Goal: Information Seeking & Learning: Learn about a topic

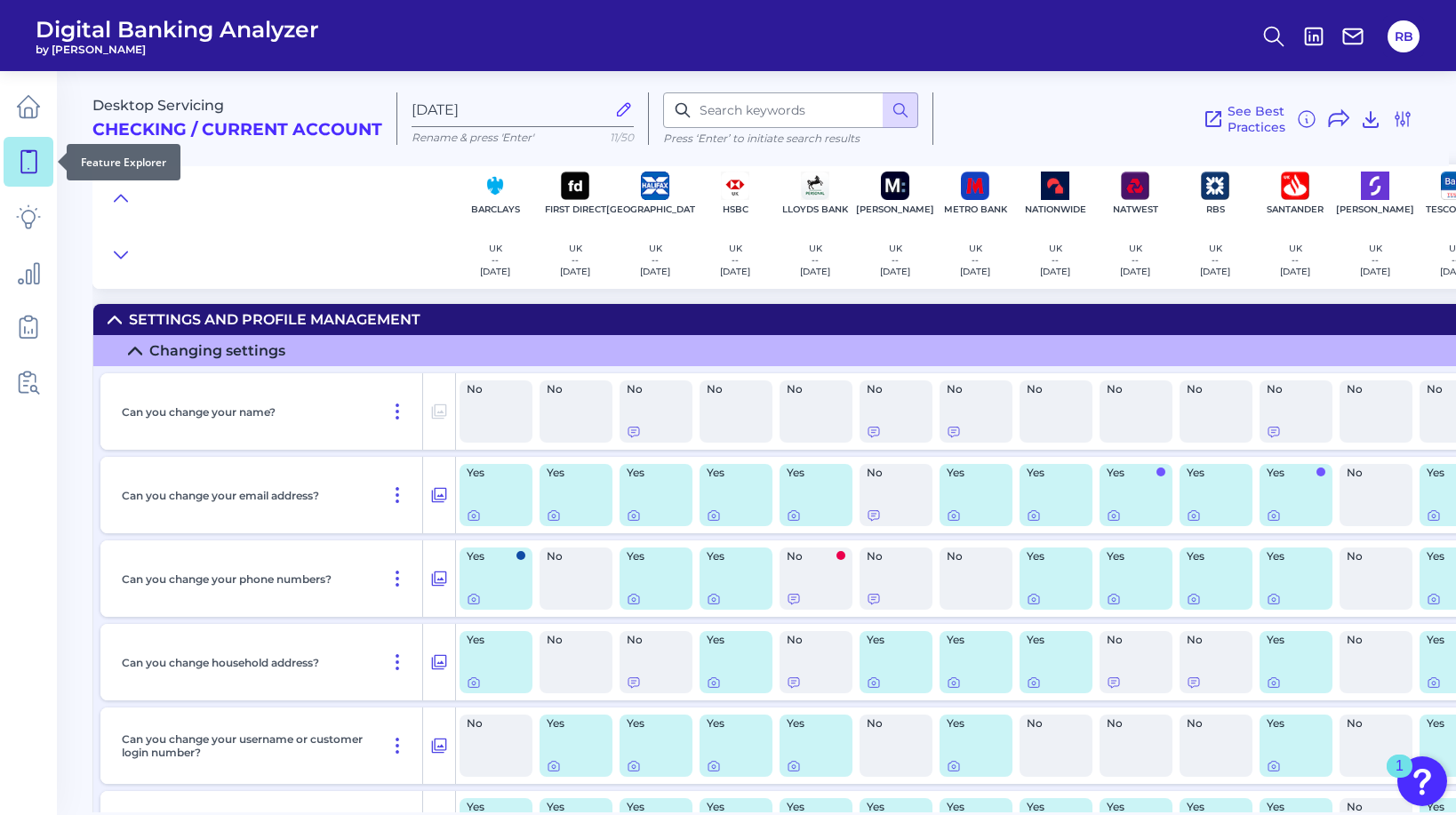
click at [34, 157] on icon at bounding box center [29, 161] width 25 height 25
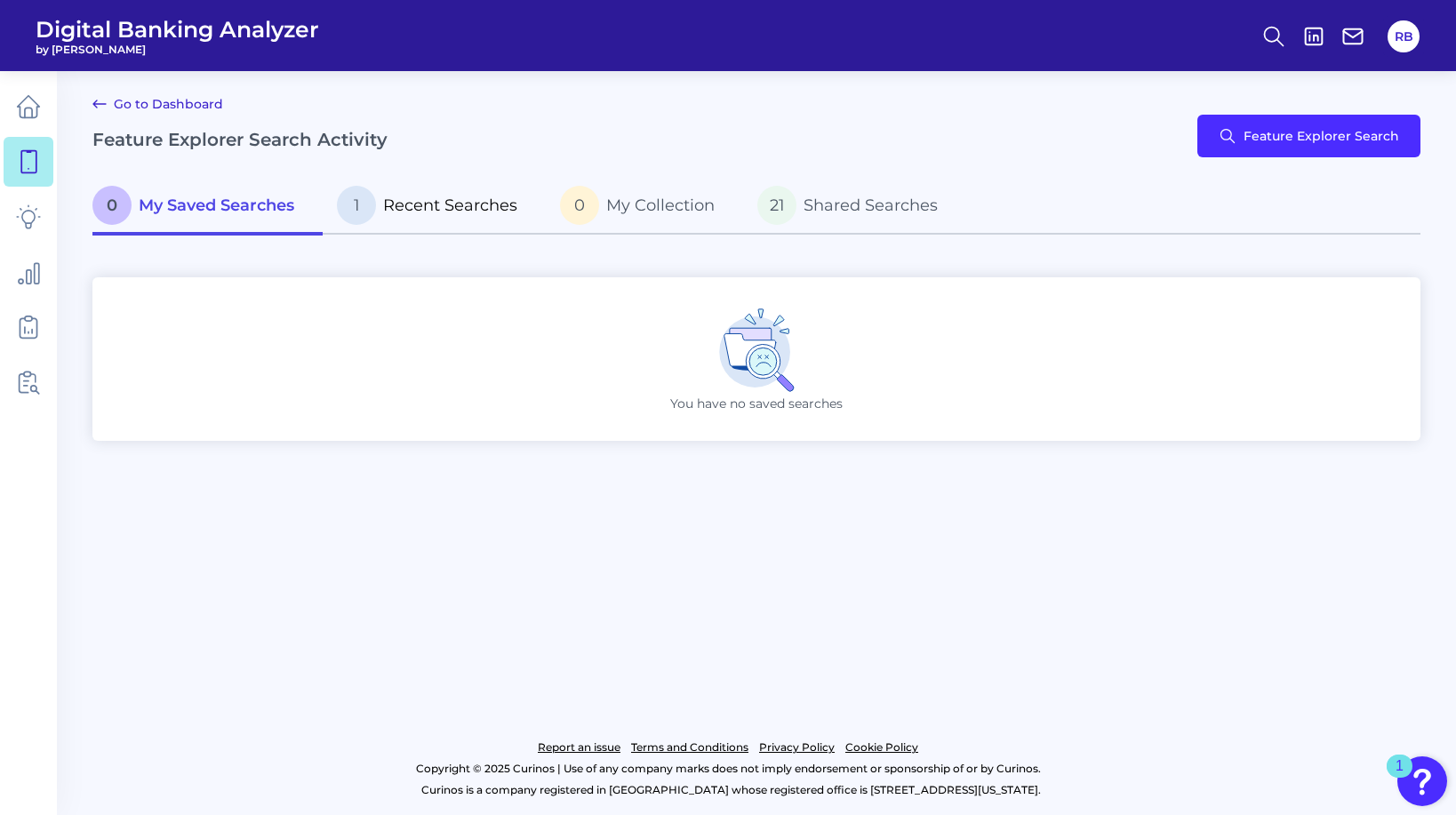
click at [403, 199] on span "Recent Searches" at bounding box center [449, 205] width 135 height 19
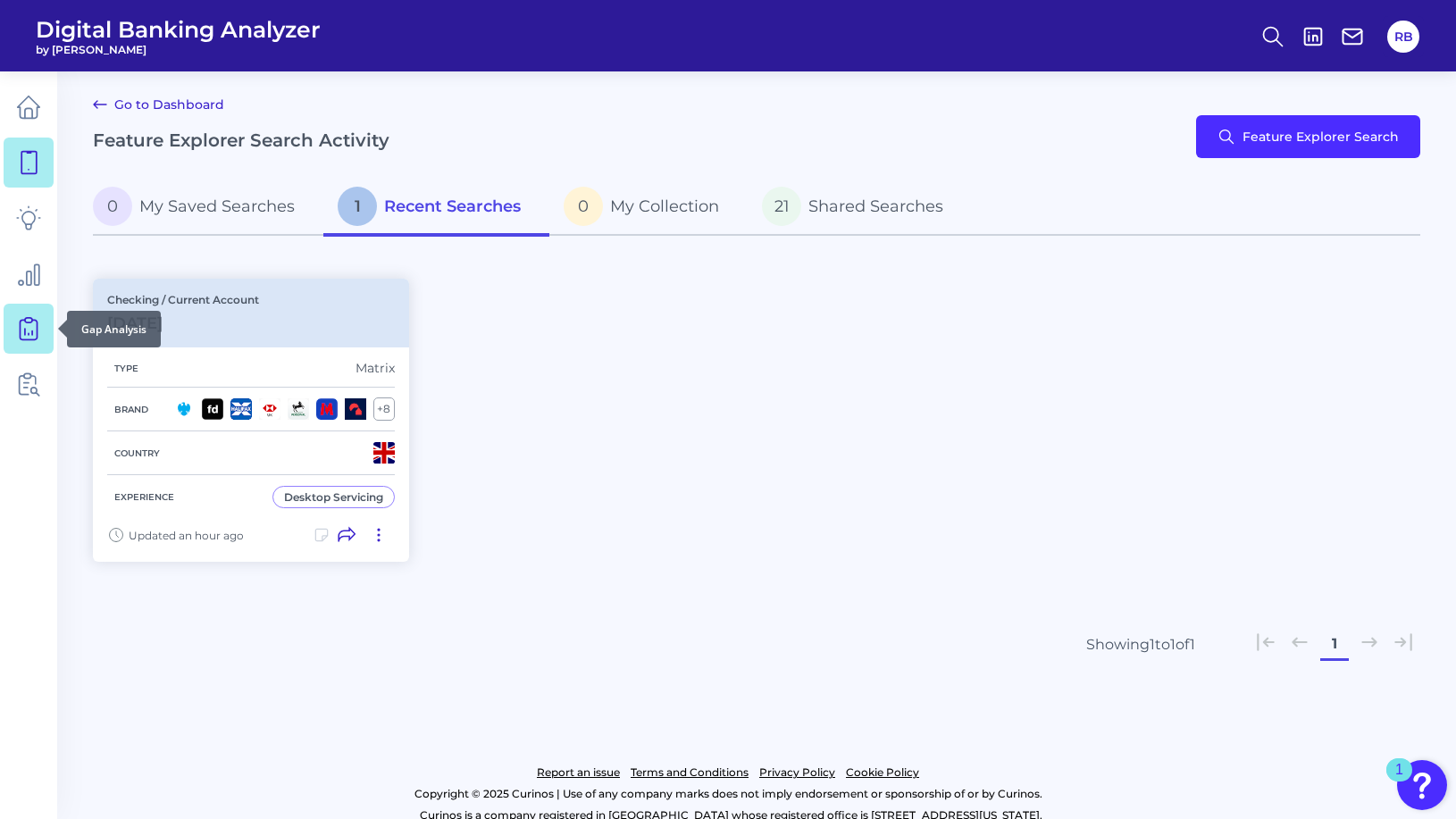
click at [36, 334] on icon at bounding box center [28, 329] width 17 height 19
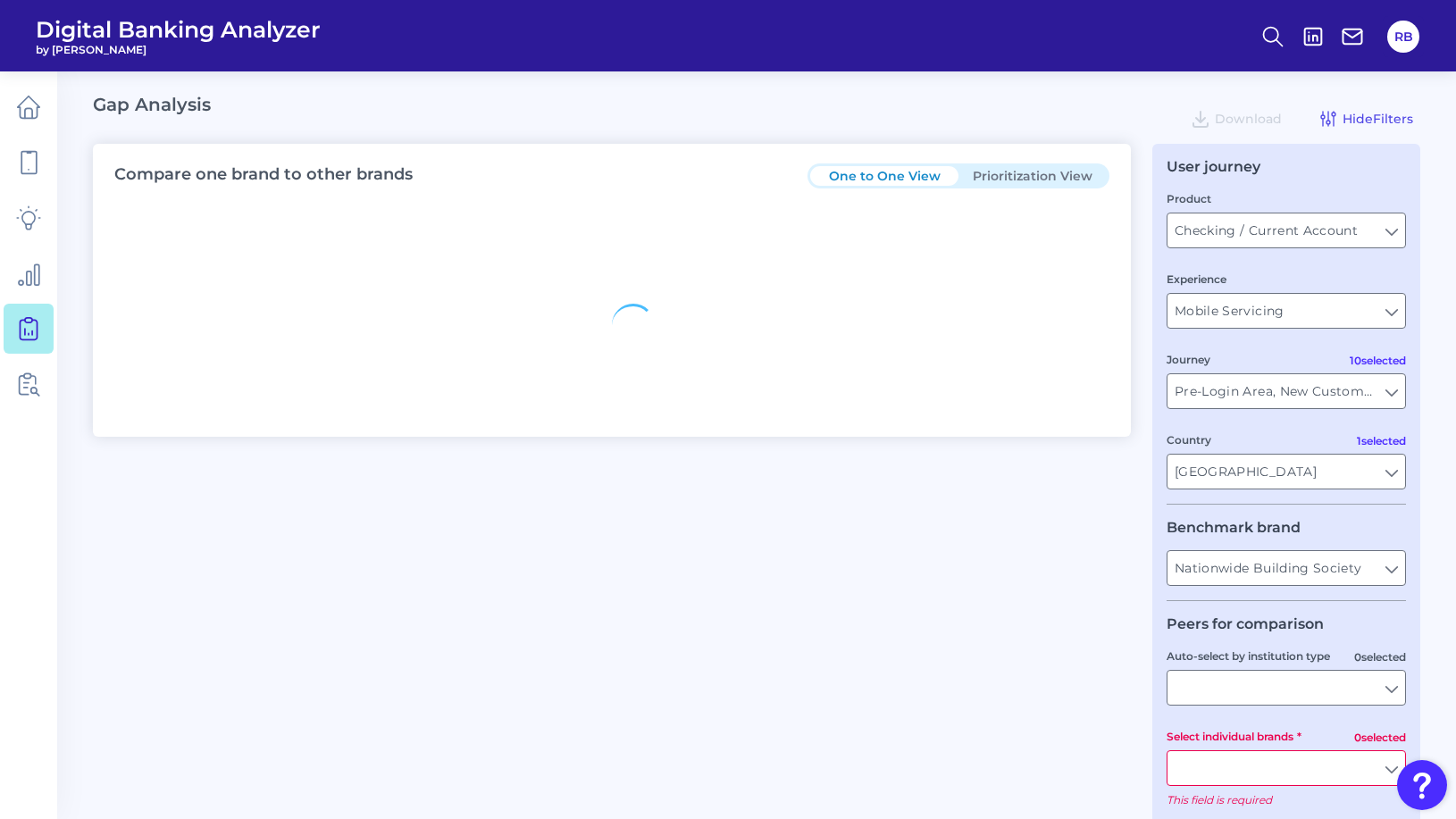
type input "All Journeys"
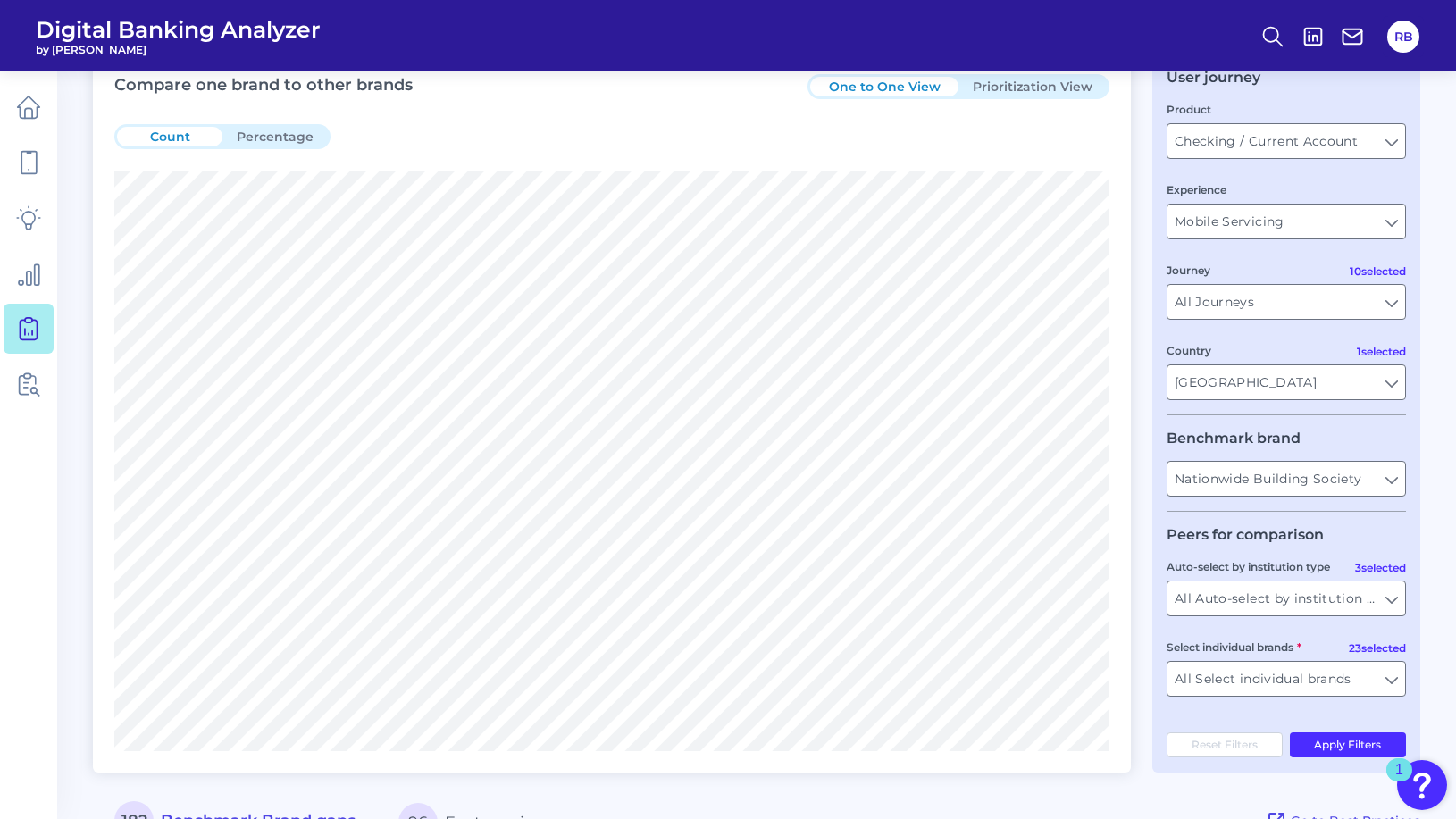
scroll to position [90, 0]
click at [1356, 222] on input "Mobile Servicing" at bounding box center [1286, 220] width 238 height 34
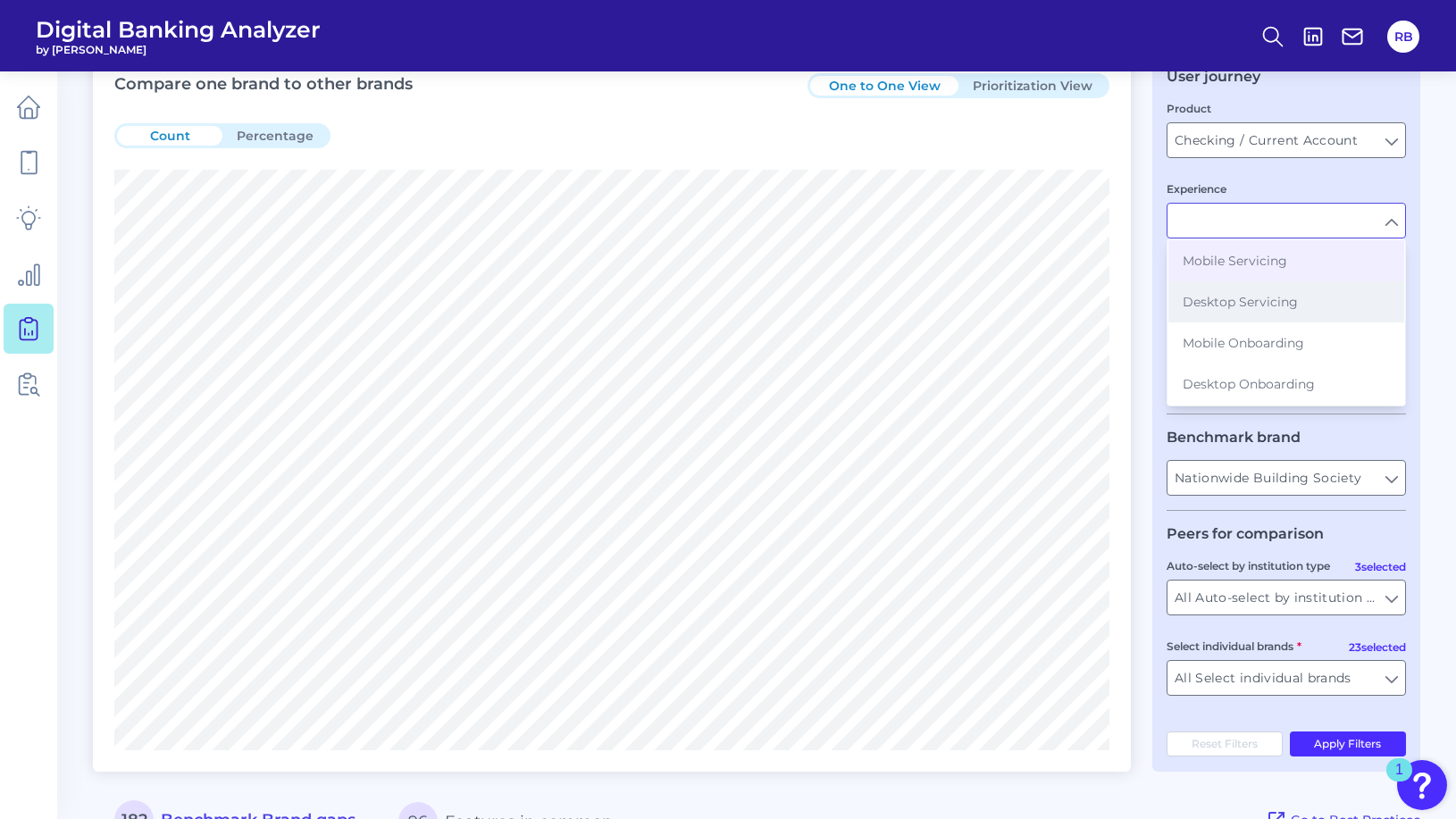
click at [1271, 294] on span "Desktop Servicing" at bounding box center [1240, 301] width 115 height 16
type input "Desktop Servicing"
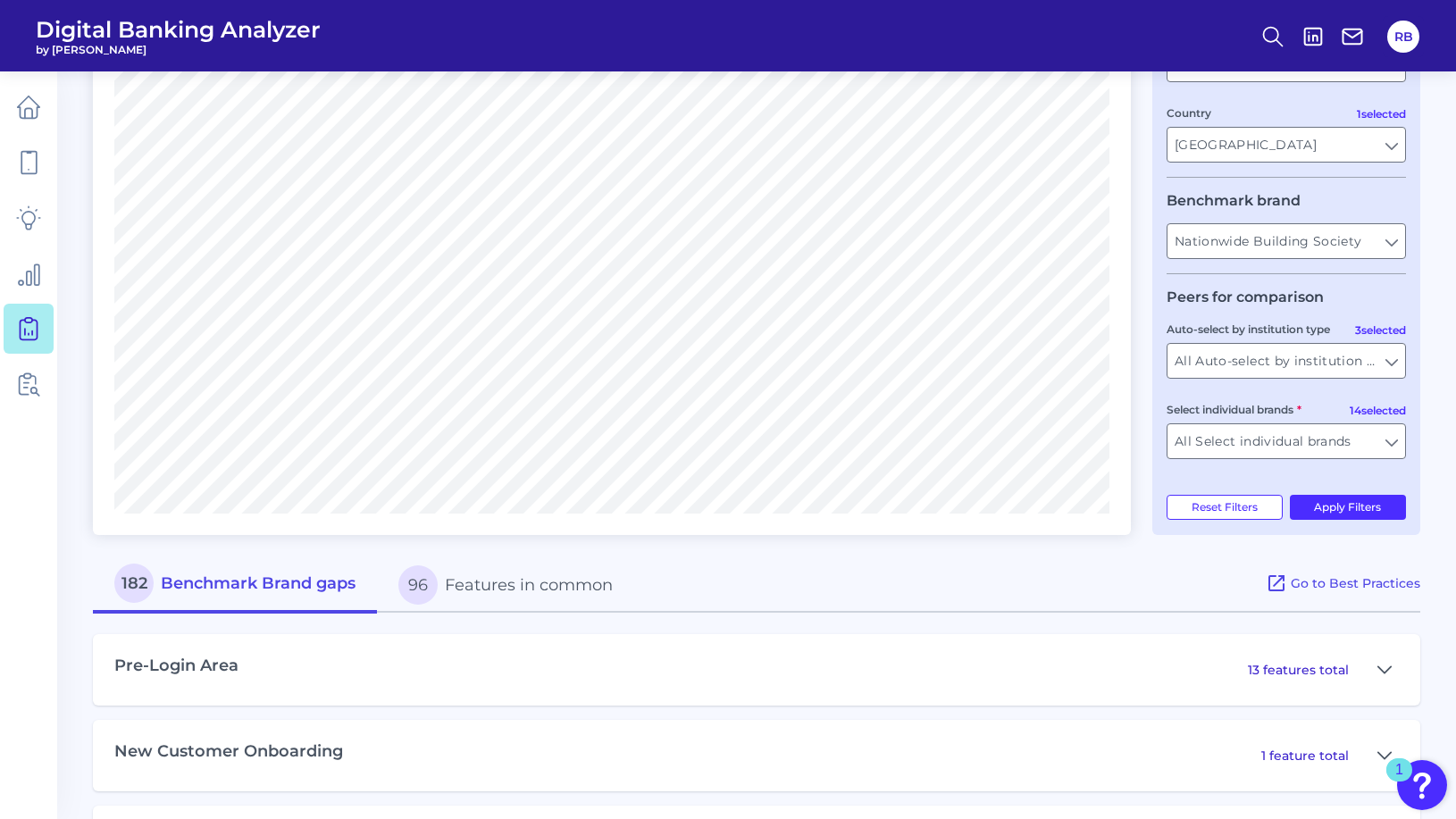
scroll to position [333, 0]
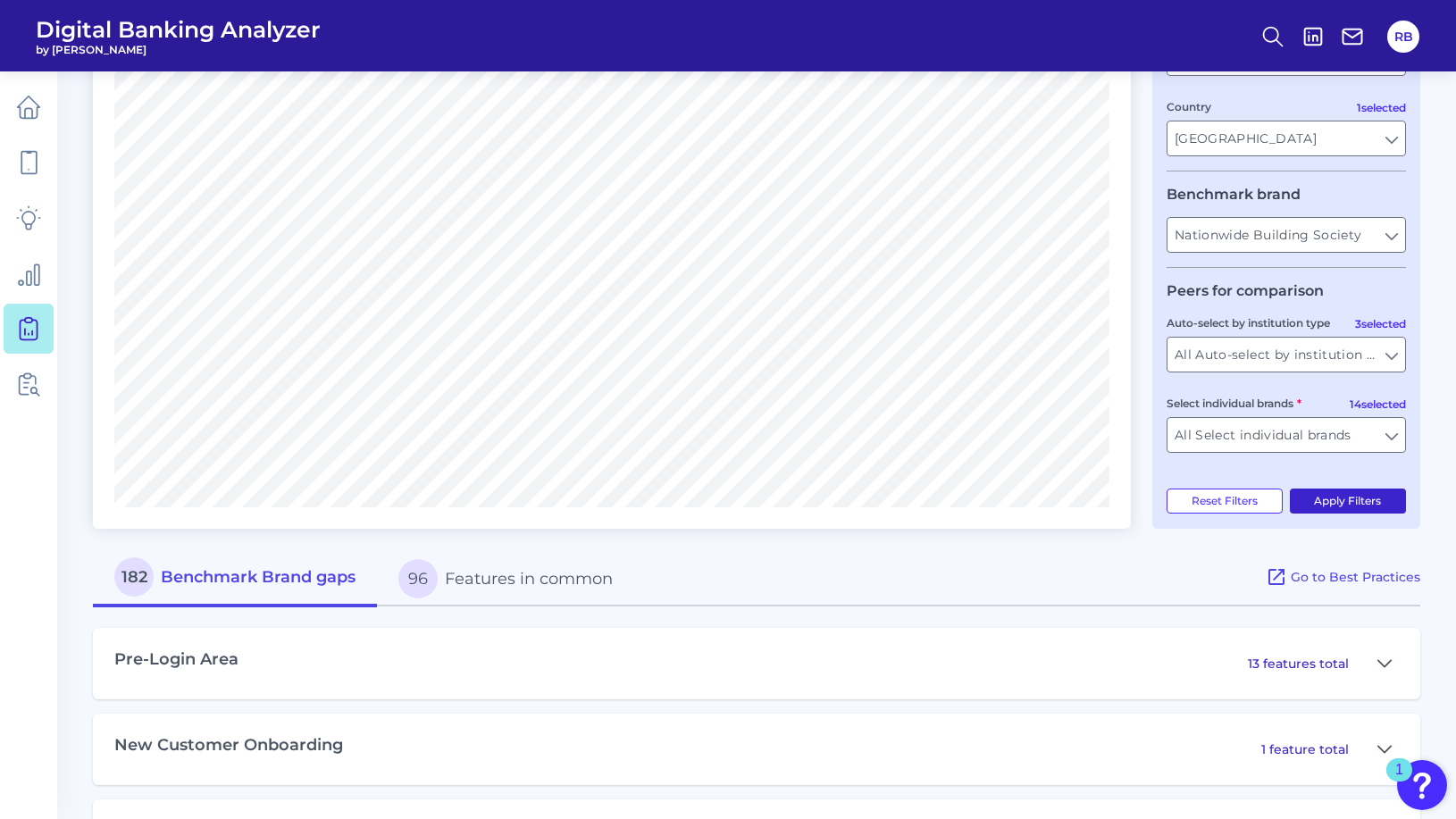
click at [1324, 503] on button "Apply Filters" at bounding box center [1349, 502] width 117 height 25
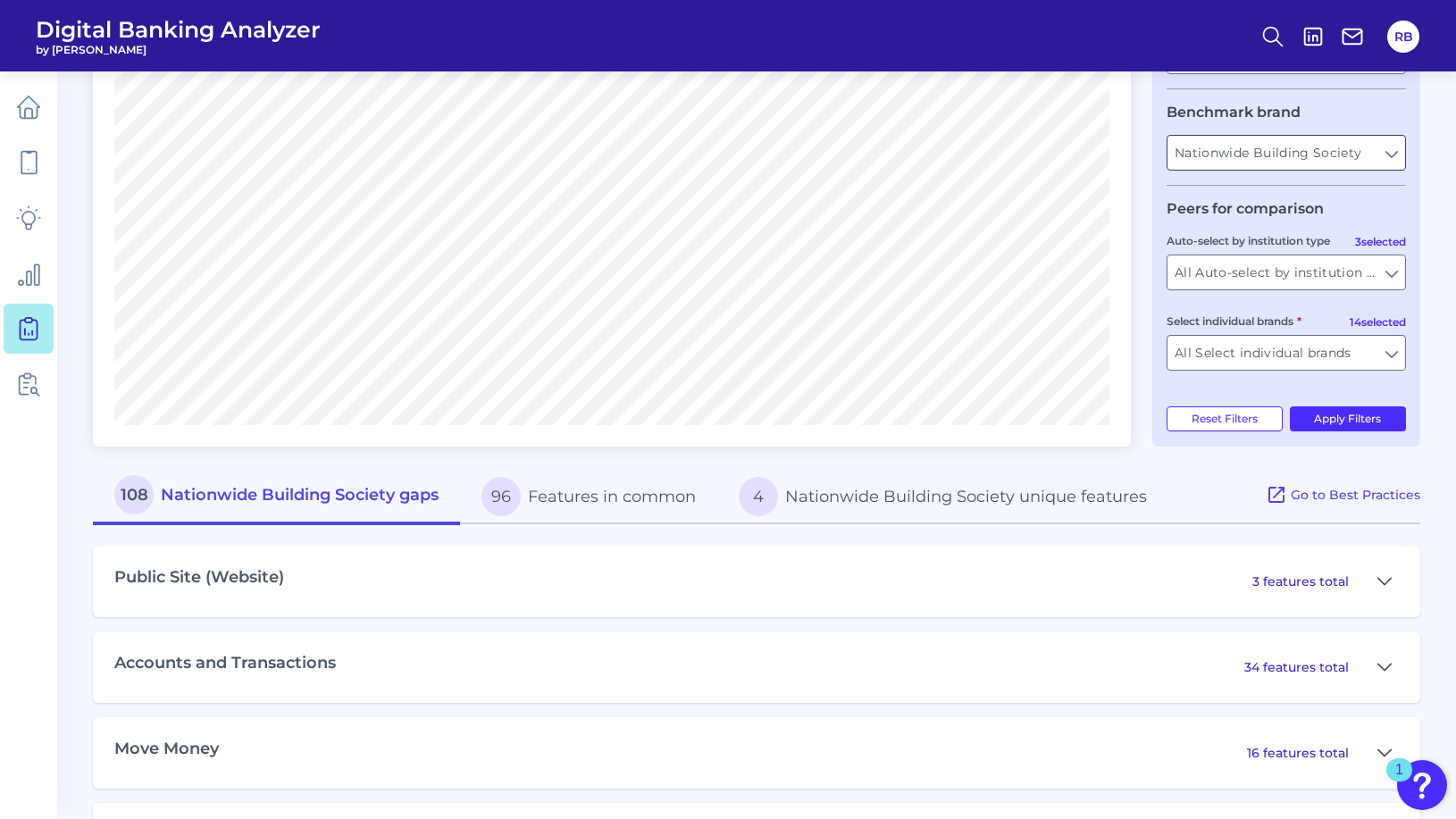
scroll to position [416, 0]
click at [376, 506] on button "108 Nationwide Building Society gaps" at bounding box center [276, 496] width 367 height 58
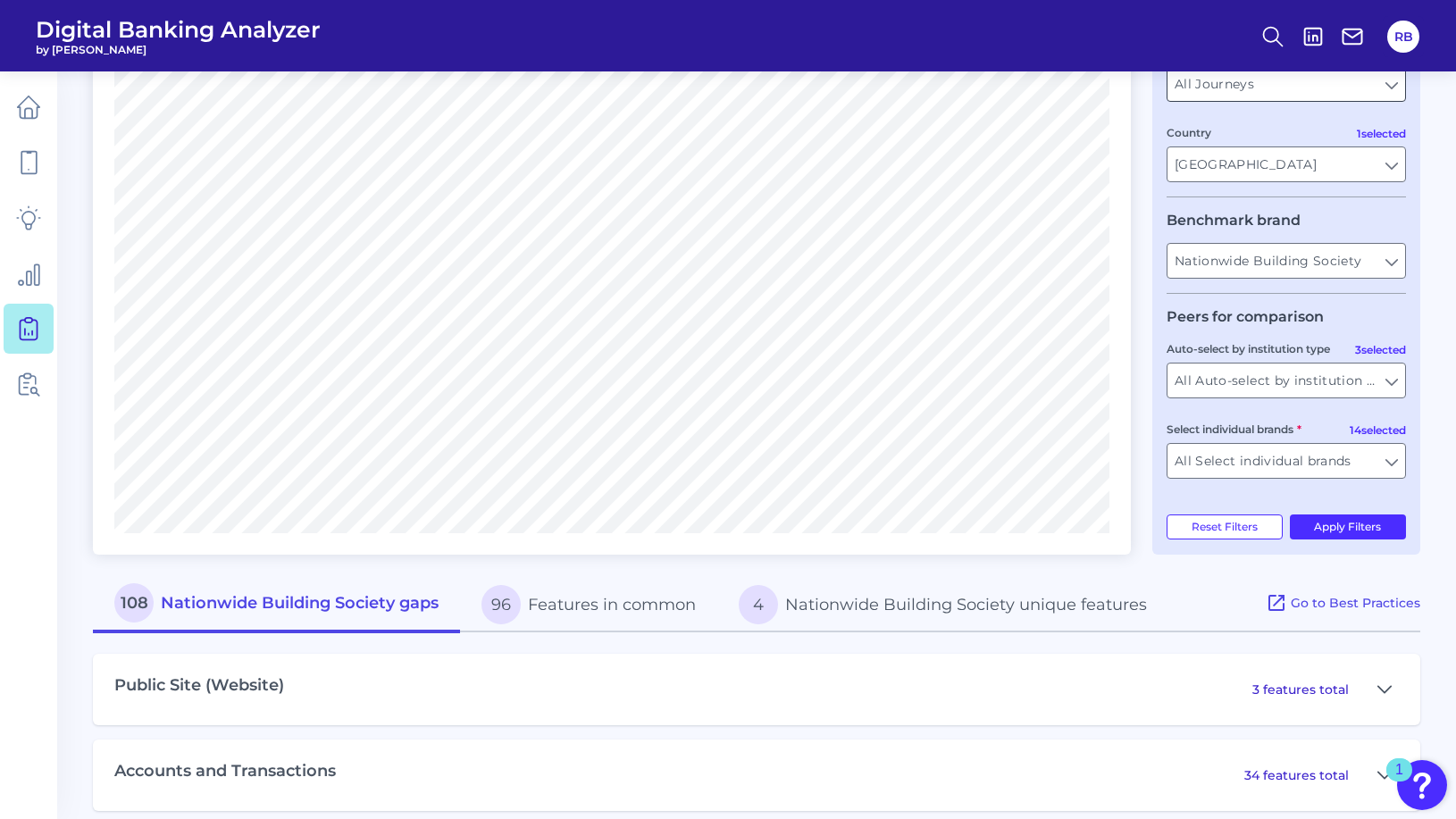
scroll to position [313, 0]
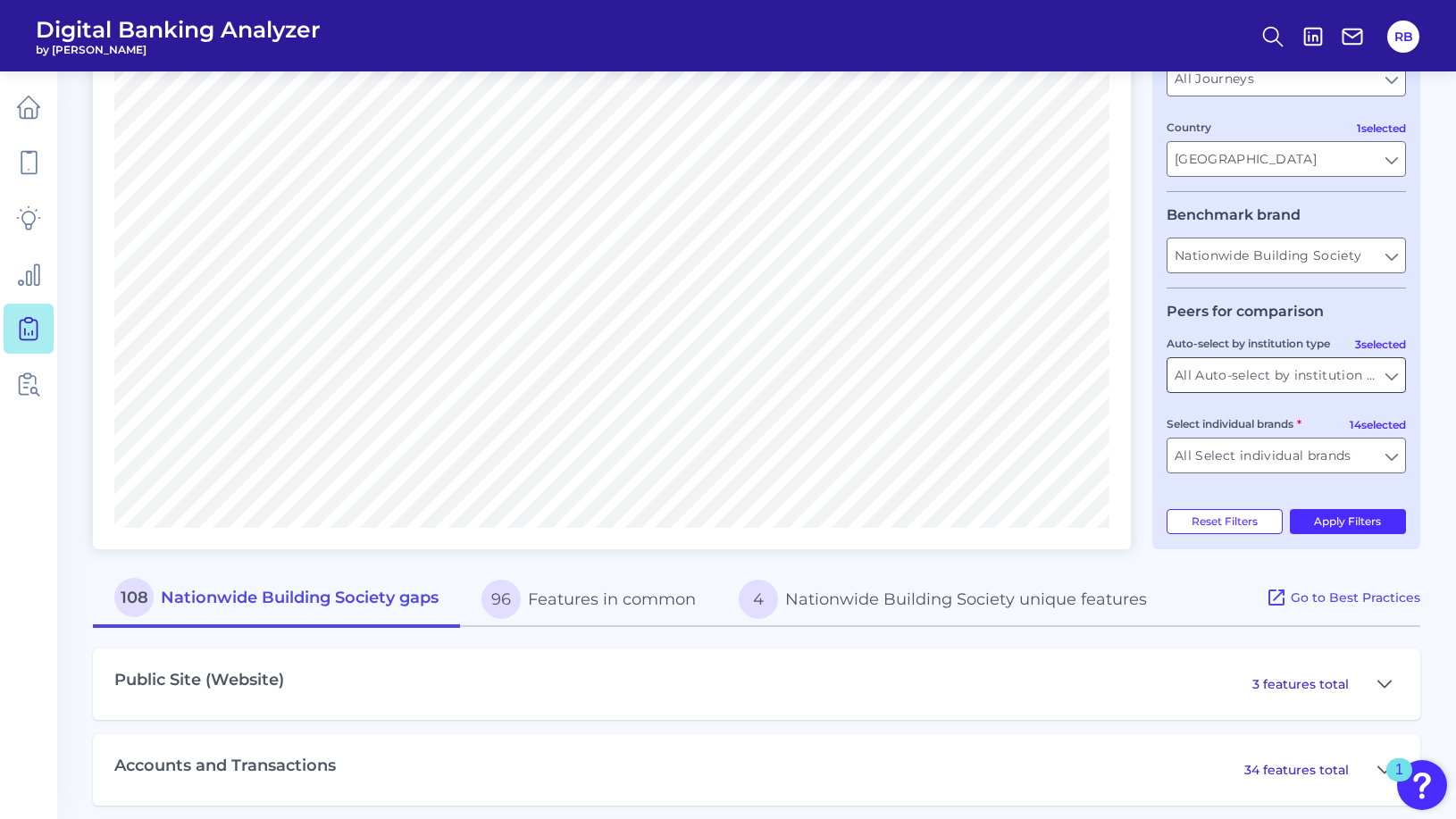
click at [1391, 385] on input "All Auto-select by institution types" at bounding box center [1286, 375] width 238 height 34
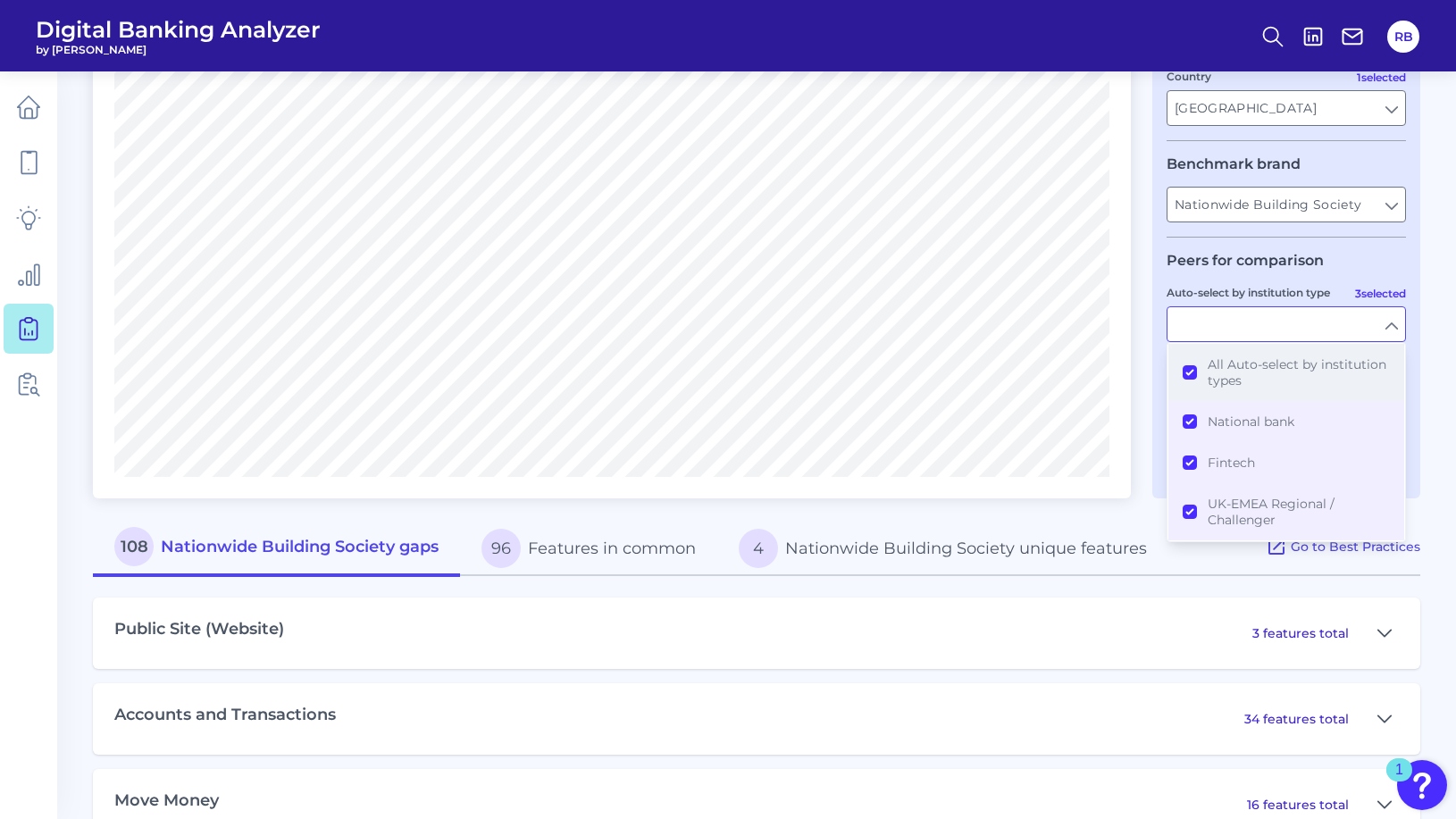
scroll to position [347, 0]
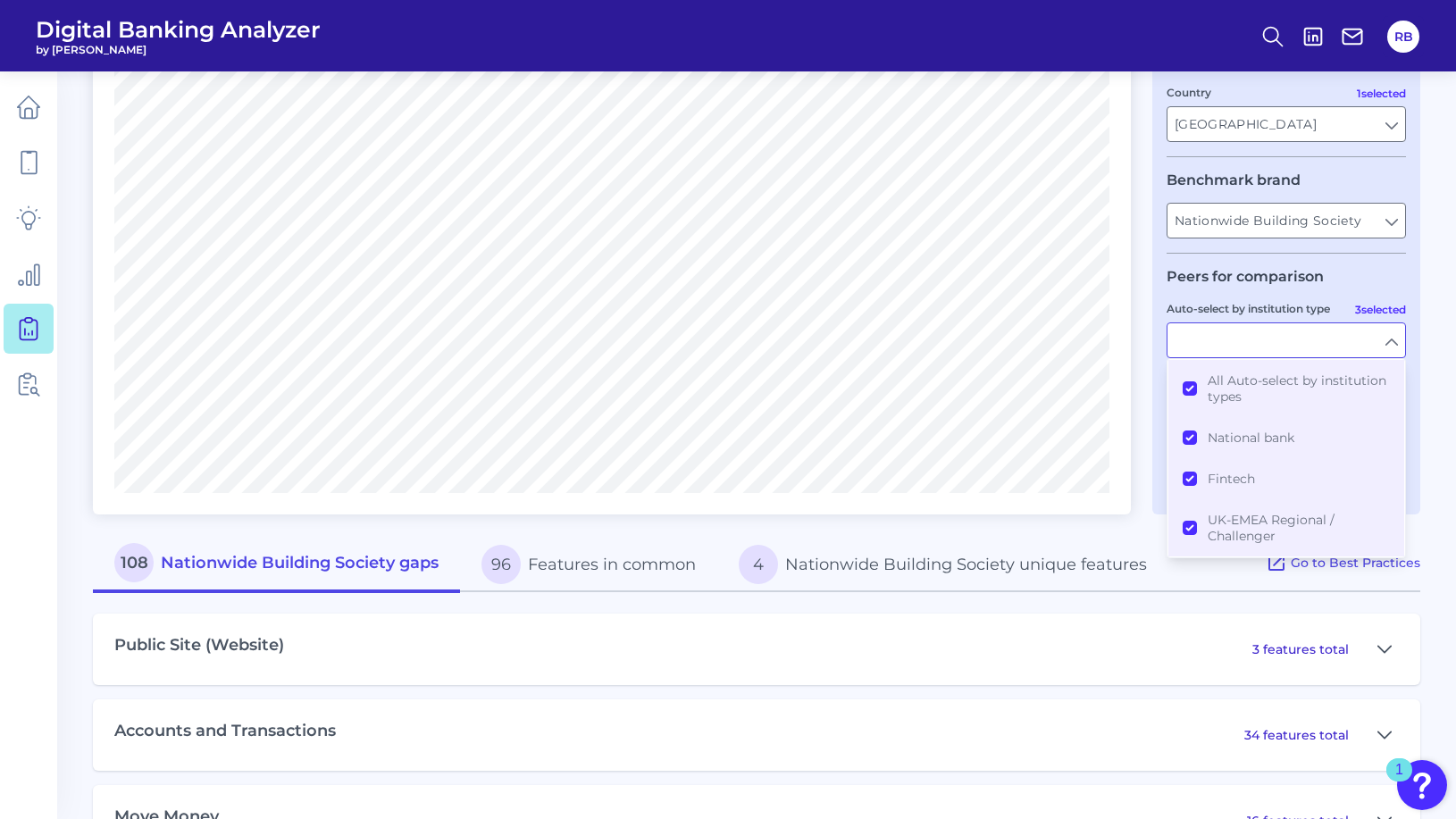
click at [1379, 288] on fieldset "Peers for comparison 3 selected Auto-select by institution type All Auto-select…" at bounding box center [1287, 360] width 240 height 185
type input "All Auto-select by institution types"
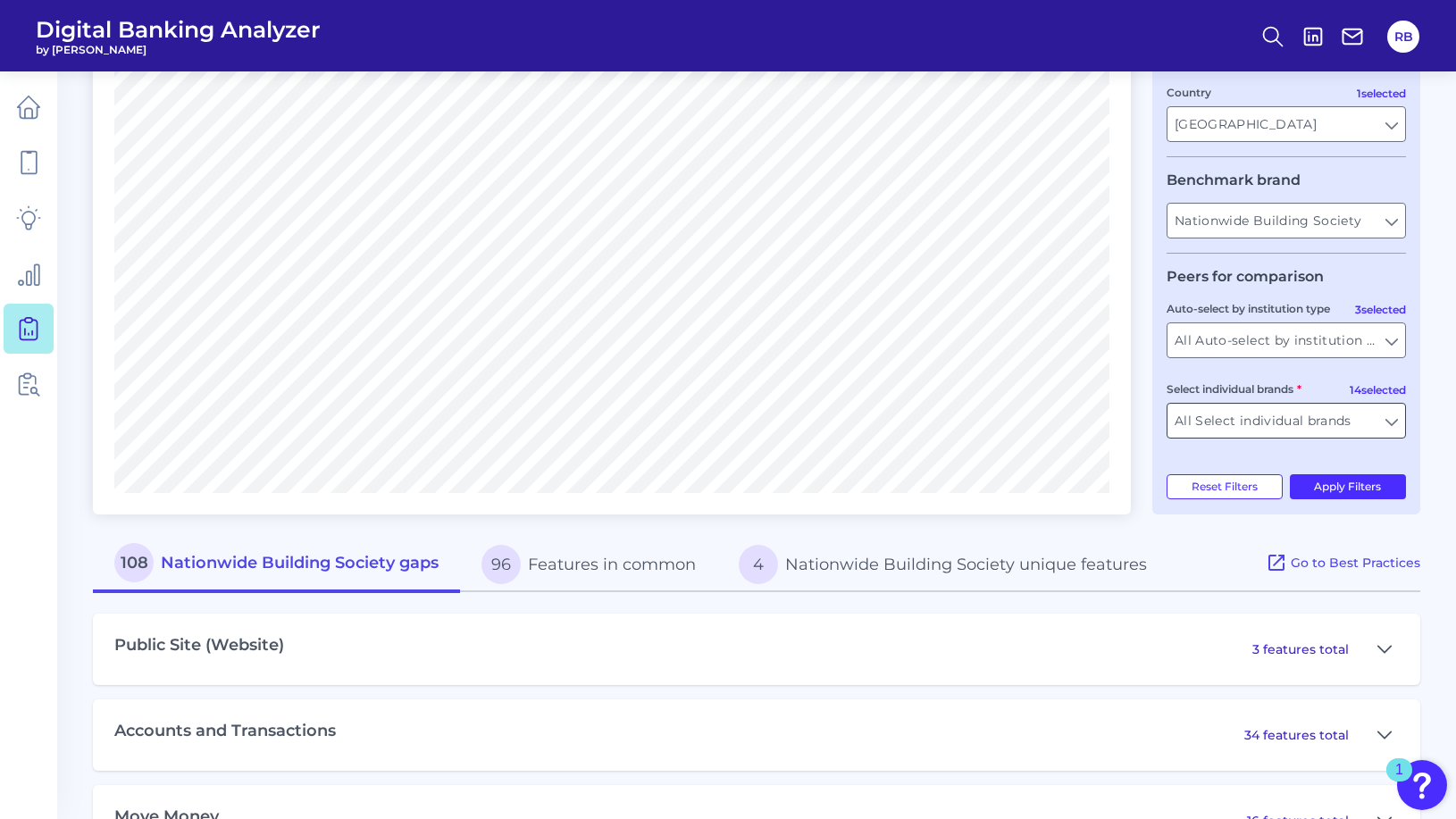
click at [1393, 428] on input "All Select individual brands" at bounding box center [1286, 420] width 238 height 34
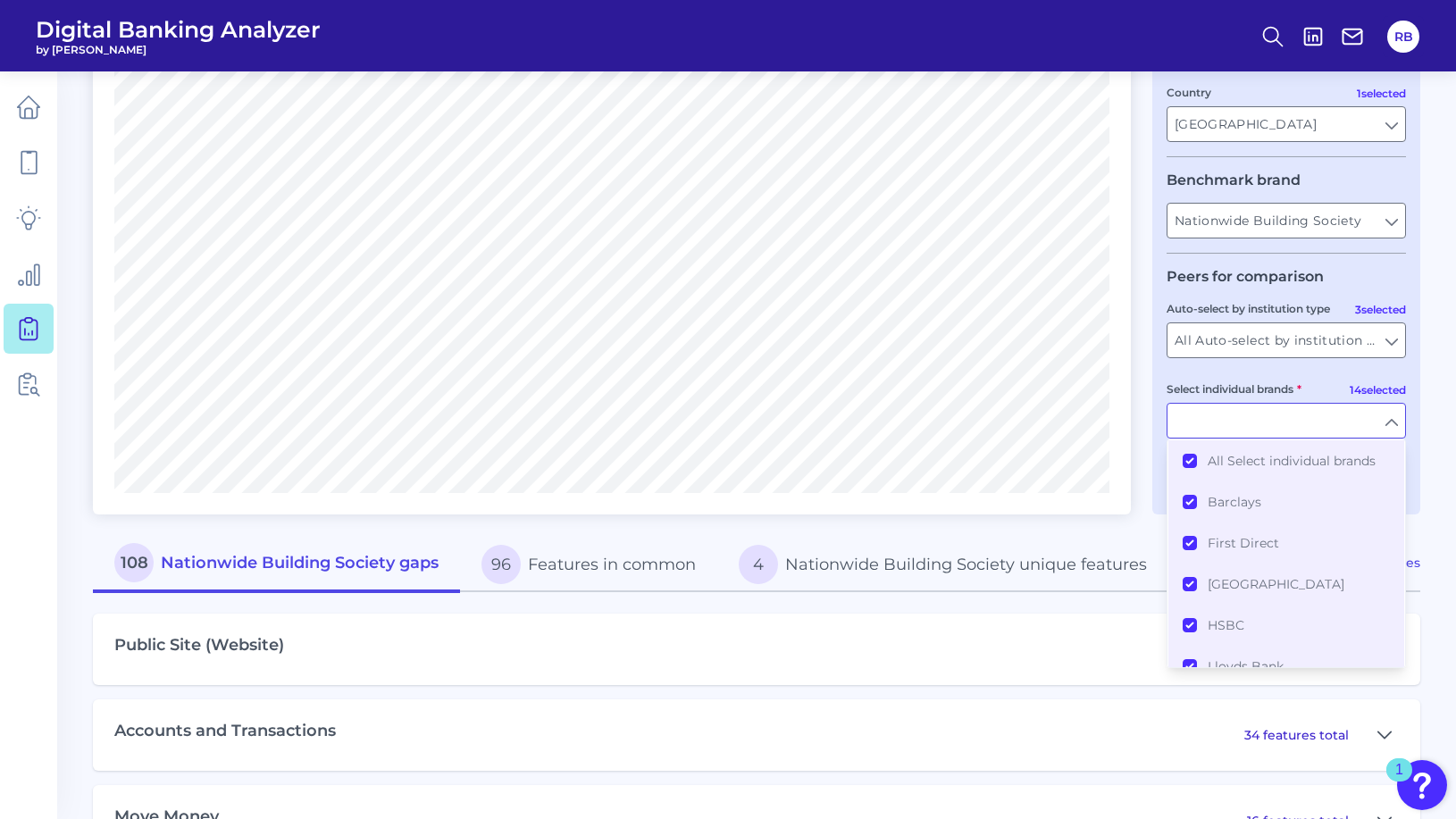
click at [1393, 428] on input "Select individual brands" at bounding box center [1286, 420] width 238 height 34
type input "All Select individual brands"
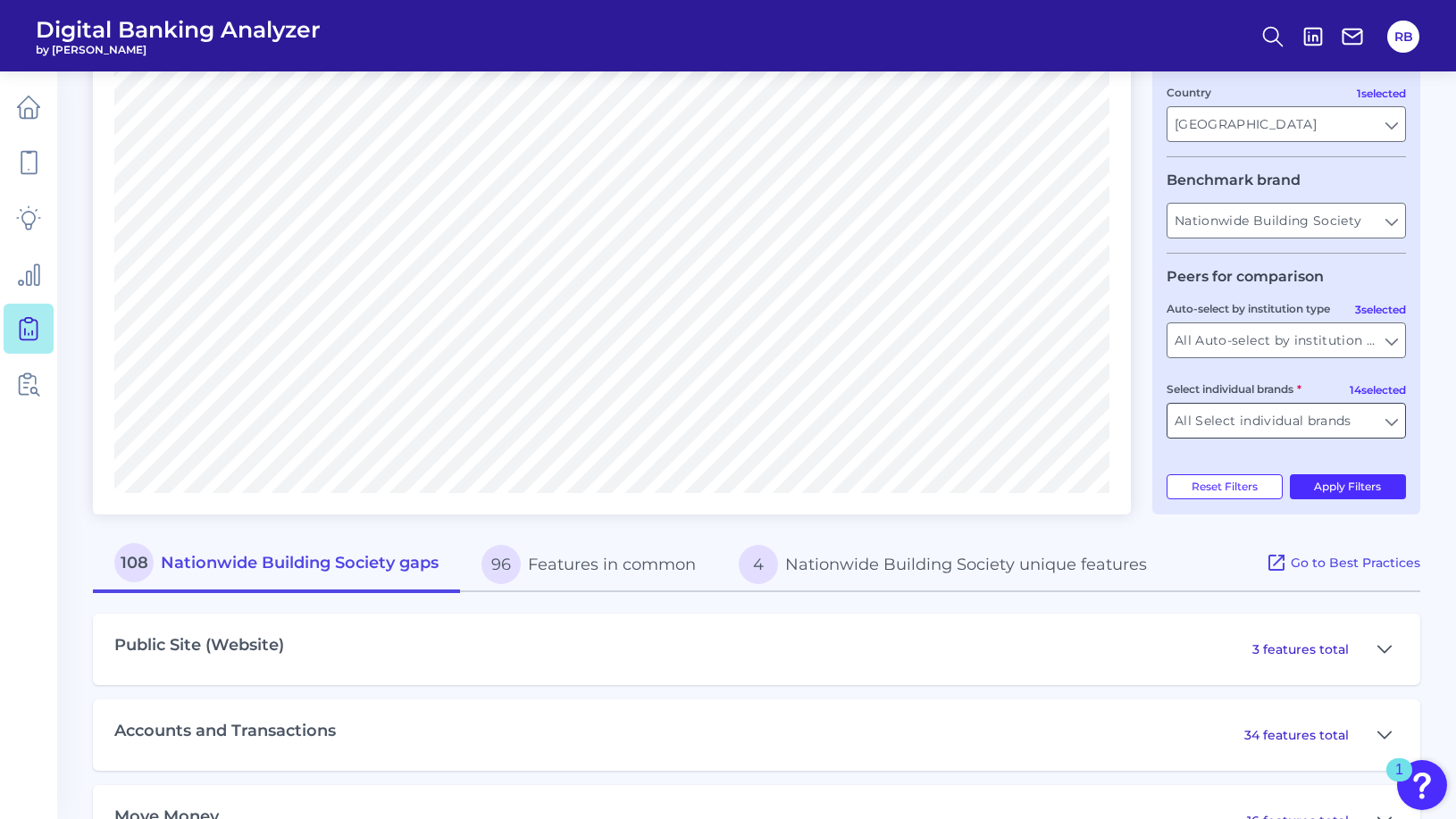
click at [1393, 428] on input "All Select individual brands" at bounding box center [1286, 420] width 238 height 34
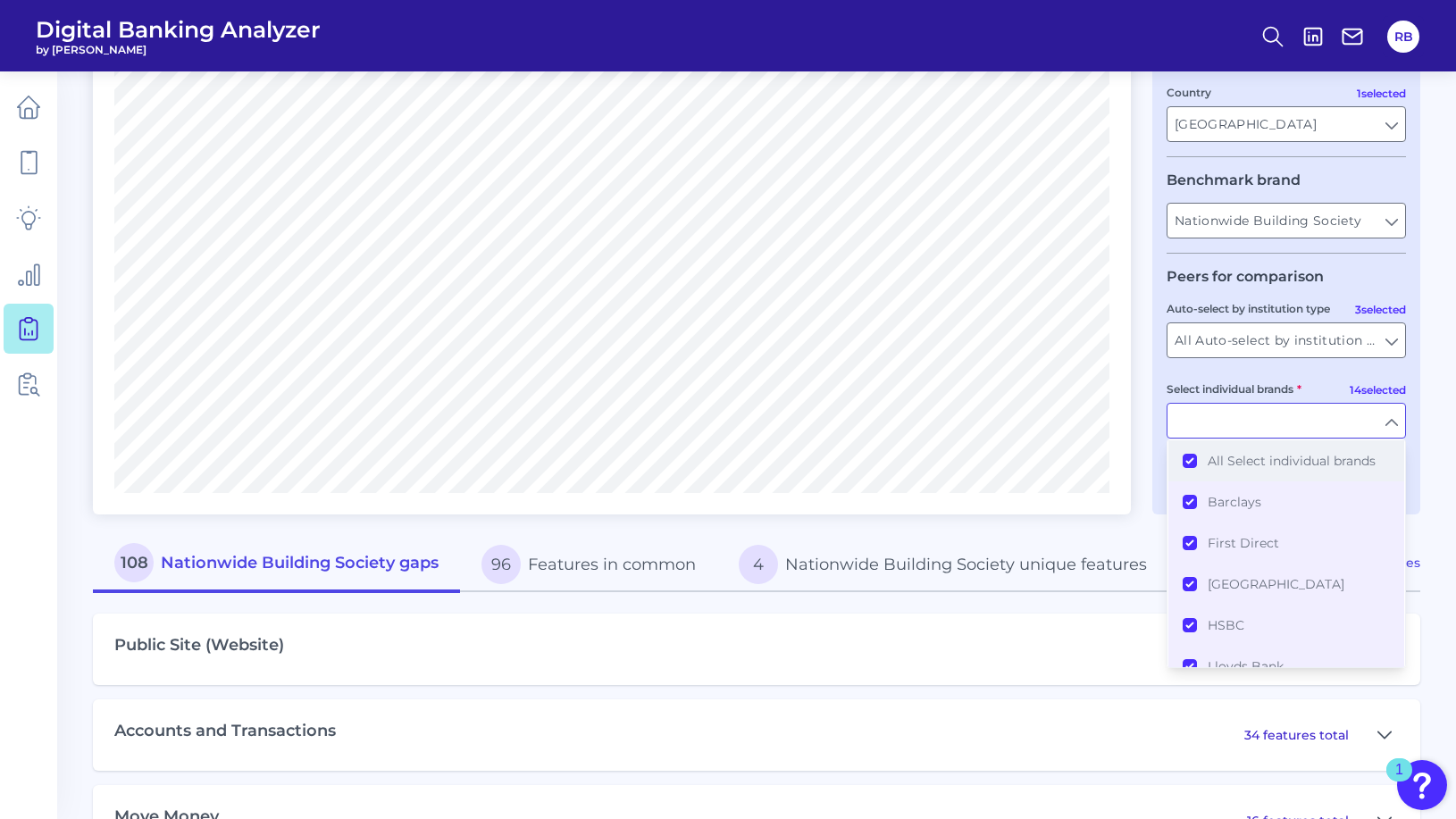
click at [1195, 466] on button "All Select individual brands" at bounding box center [1286, 460] width 236 height 41
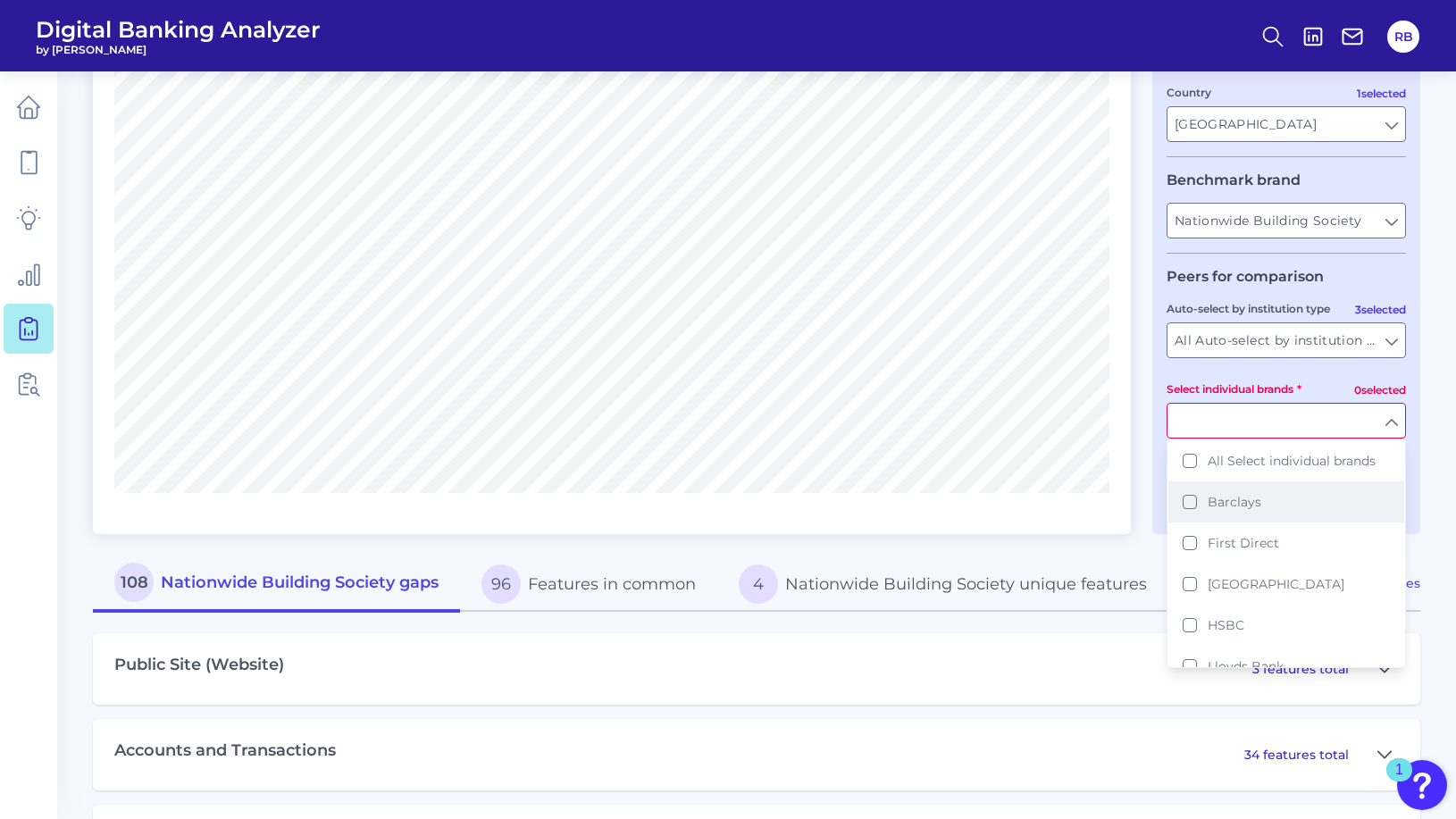
click at [1188, 506] on button "Barclays" at bounding box center [1286, 502] width 236 height 41
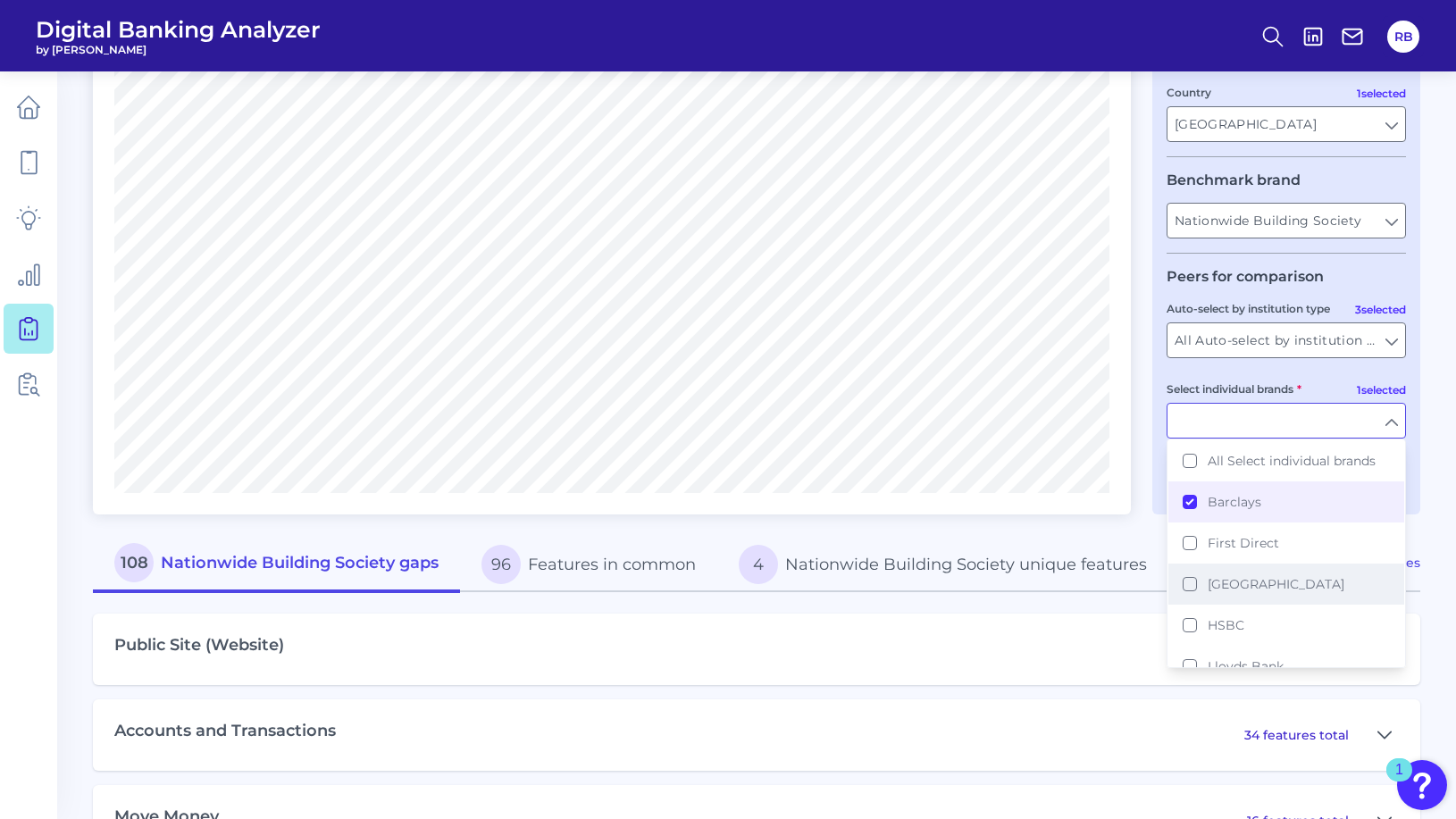
click at [1192, 586] on button "[GEOGRAPHIC_DATA]" at bounding box center [1286, 584] width 236 height 41
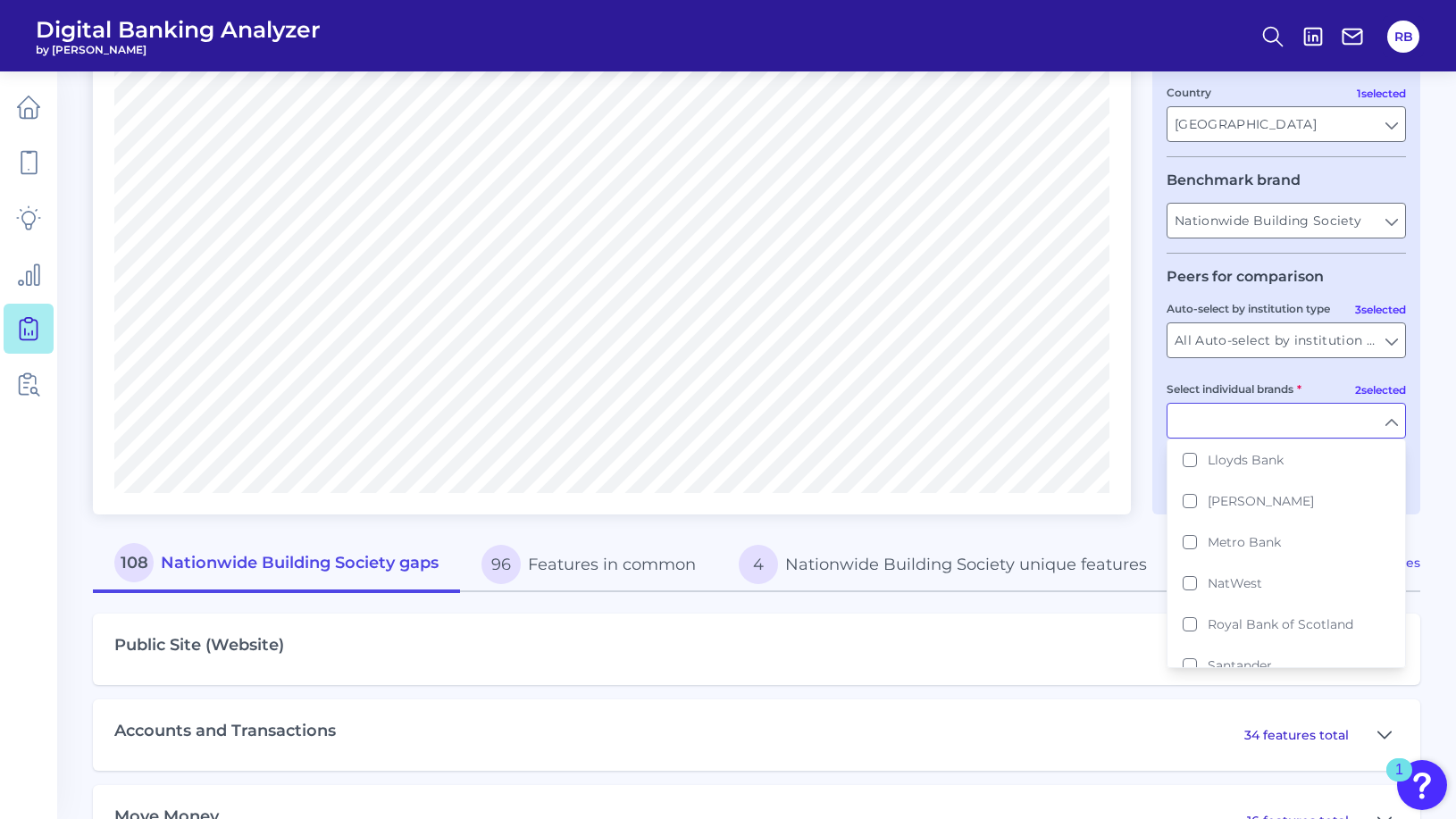
scroll to position [243, 0]
click at [1188, 536] on button "NatWest" at bounding box center [1286, 547] width 236 height 41
click at [1318, 398] on div "Select individual brands" at bounding box center [1287, 409] width 240 height 58
click at [1318, 394] on div "Select individual brands" at bounding box center [1287, 409] width 240 height 58
click at [1392, 430] on input "Select individual brands" at bounding box center [1286, 420] width 238 height 34
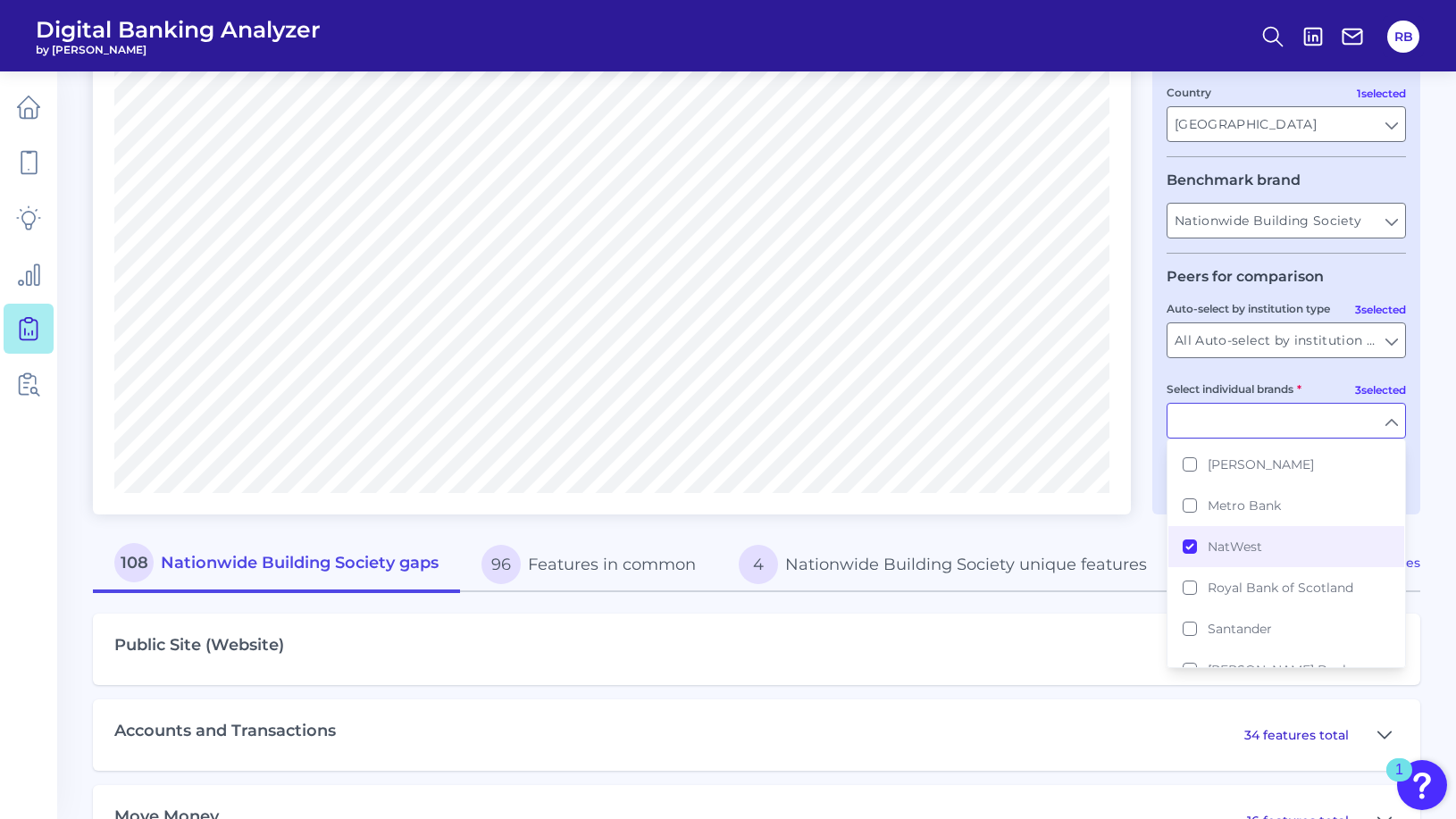
type input "Barclays, [GEOGRAPHIC_DATA], NatWest"
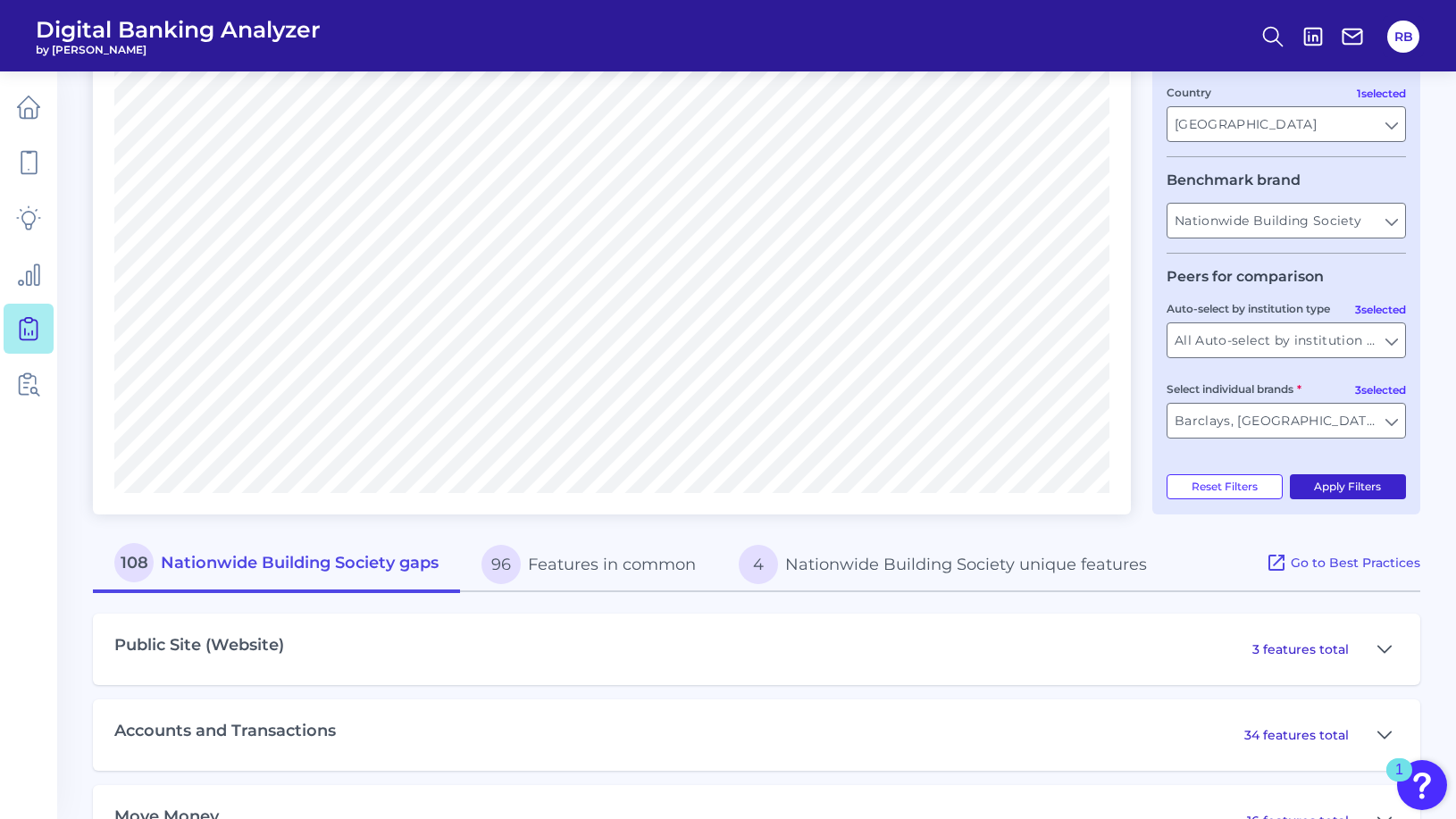
click at [1357, 491] on button "Apply Filters" at bounding box center [1349, 487] width 117 height 25
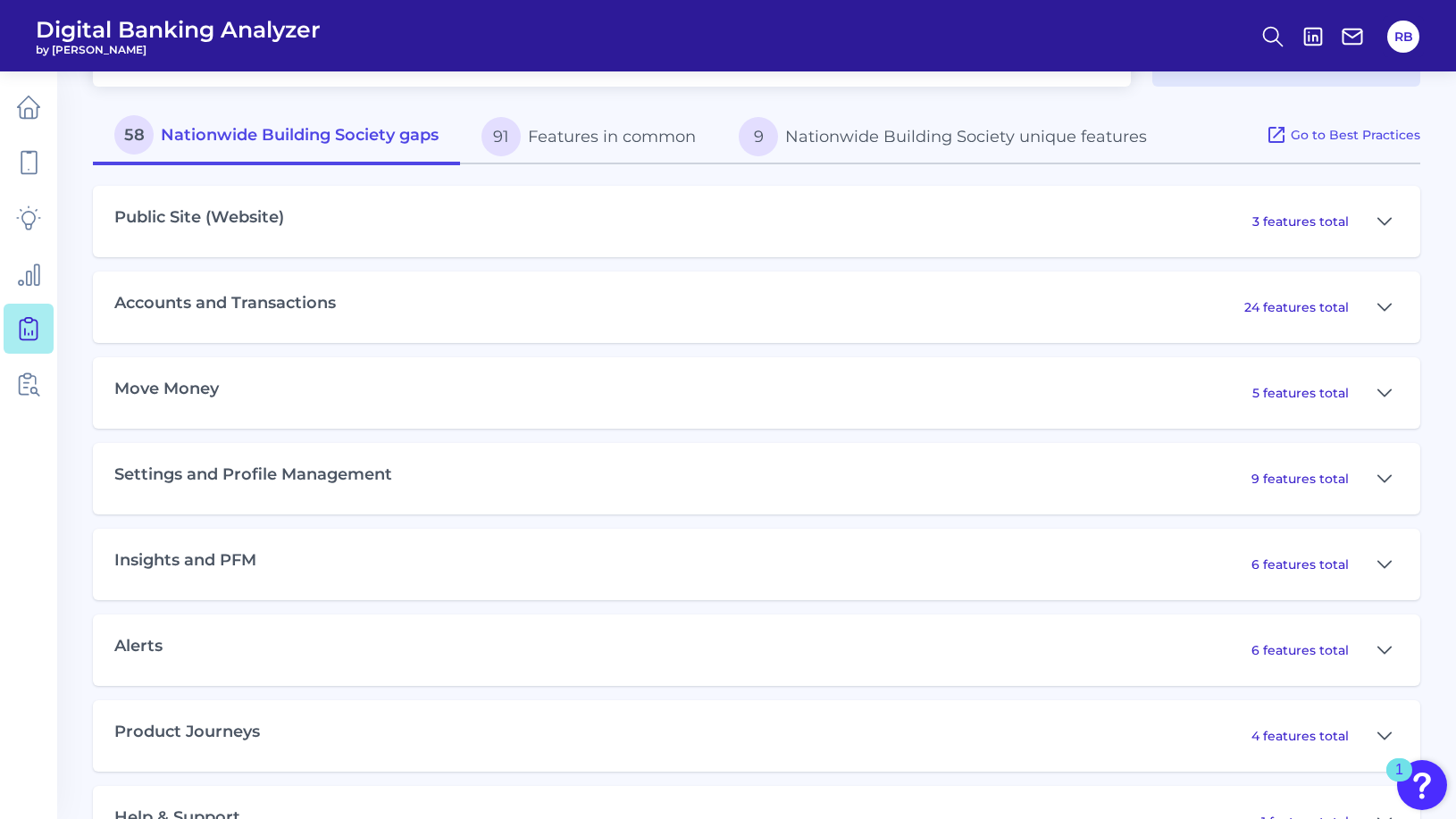
scroll to position [796, 0]
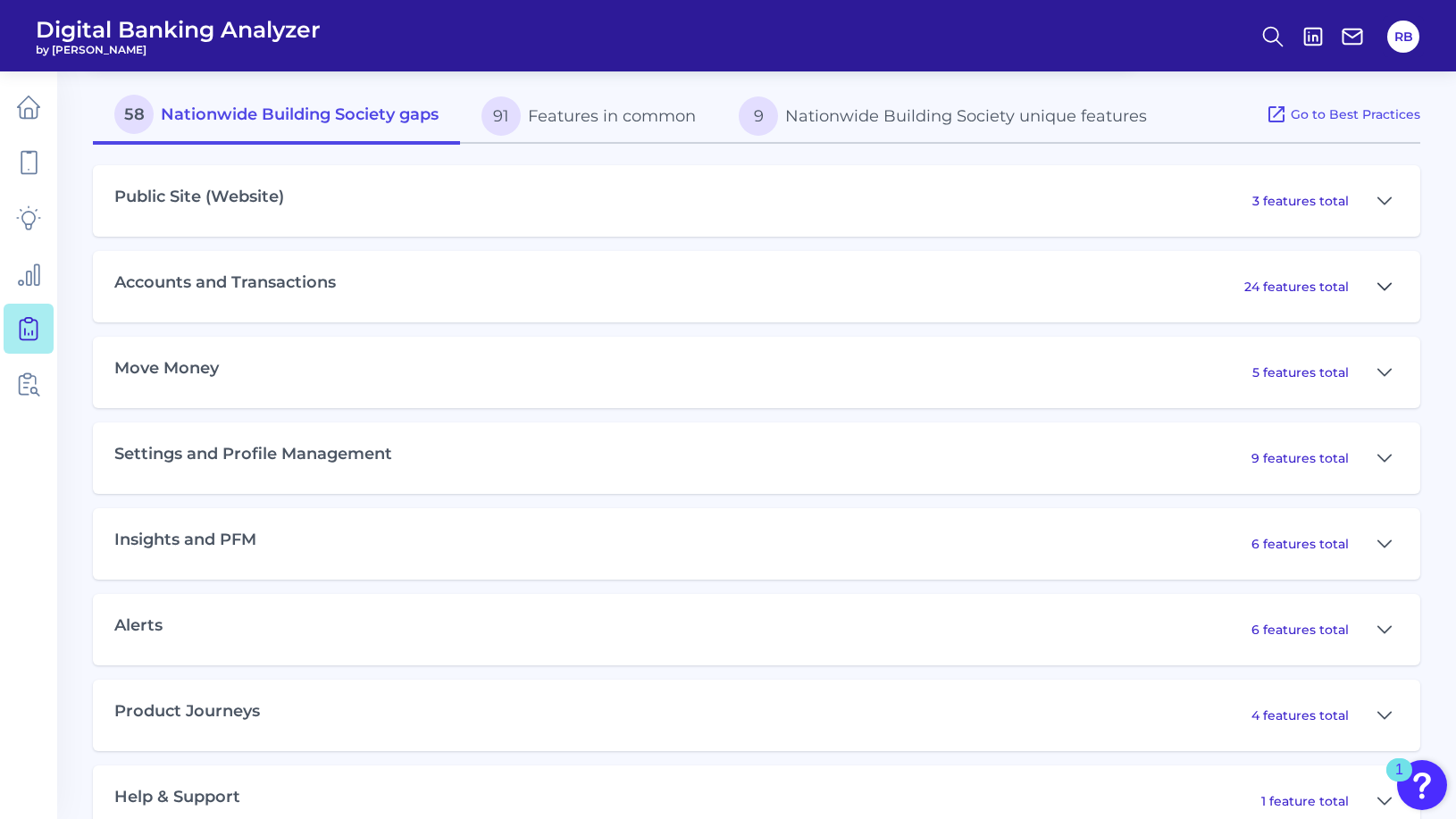
click at [1374, 291] on button at bounding box center [1385, 287] width 29 height 29
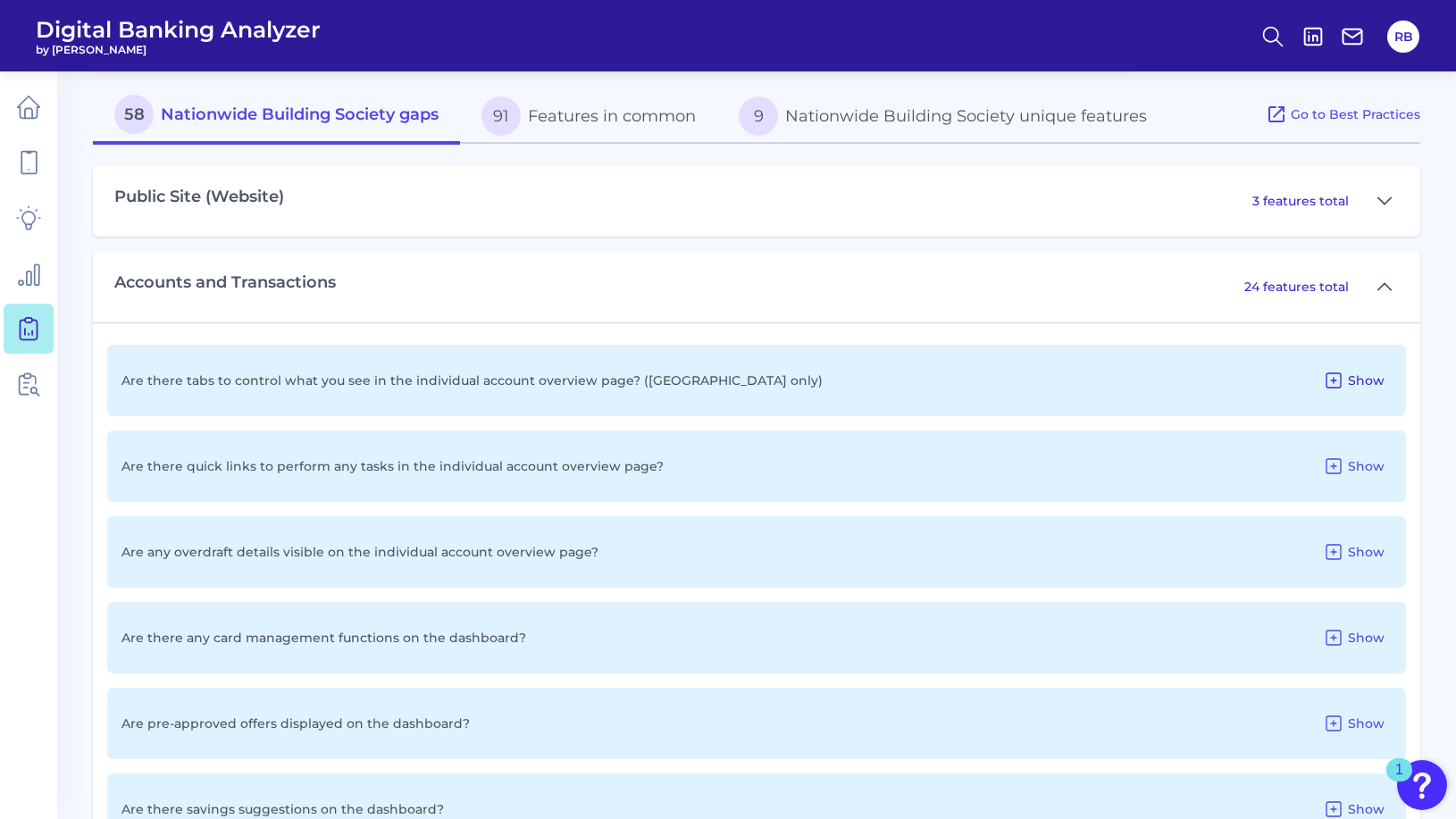
click at [1345, 383] on icon at bounding box center [1334, 381] width 21 height 21
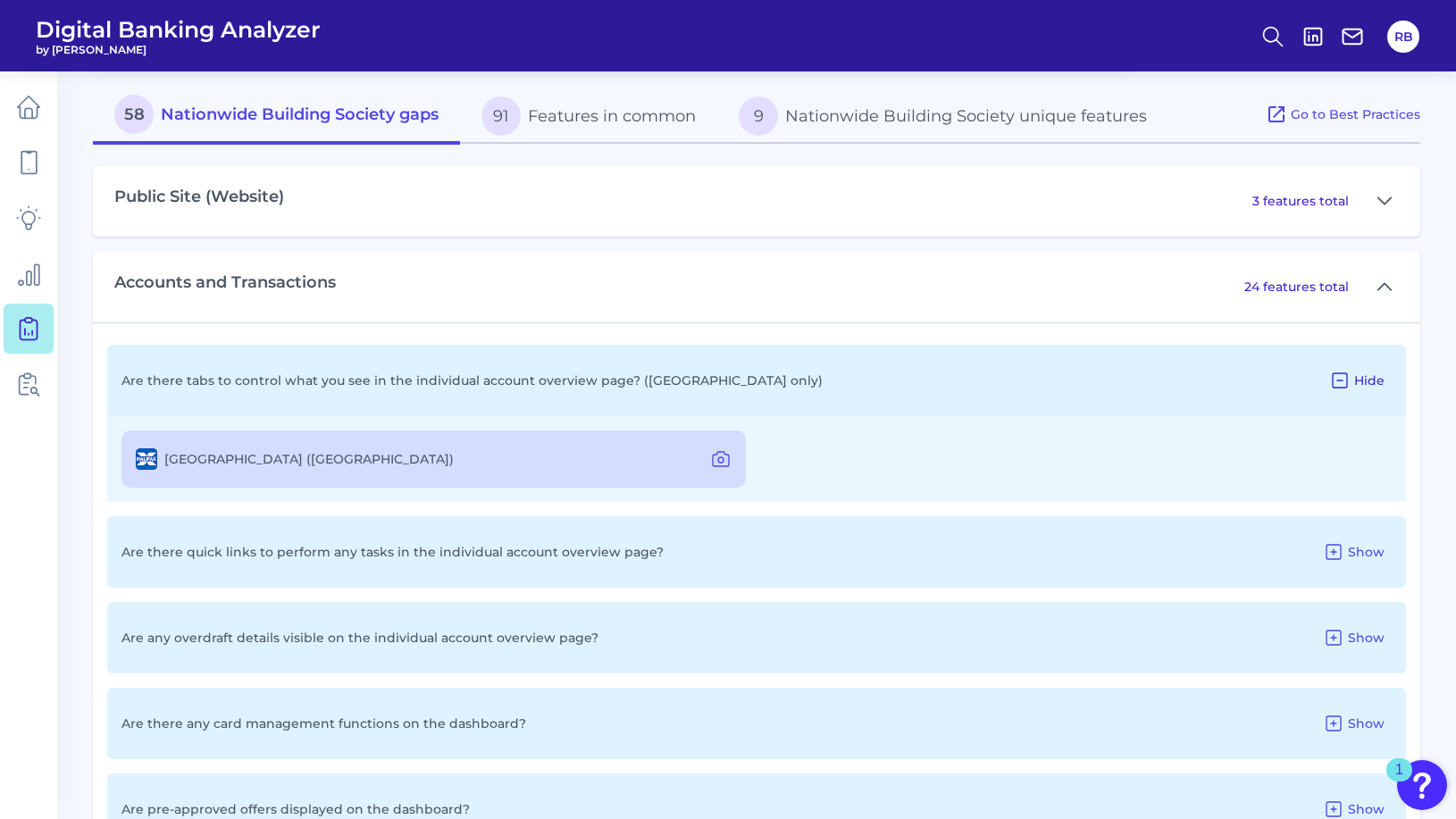
click at [1345, 383] on icon at bounding box center [1340, 381] width 21 height 21
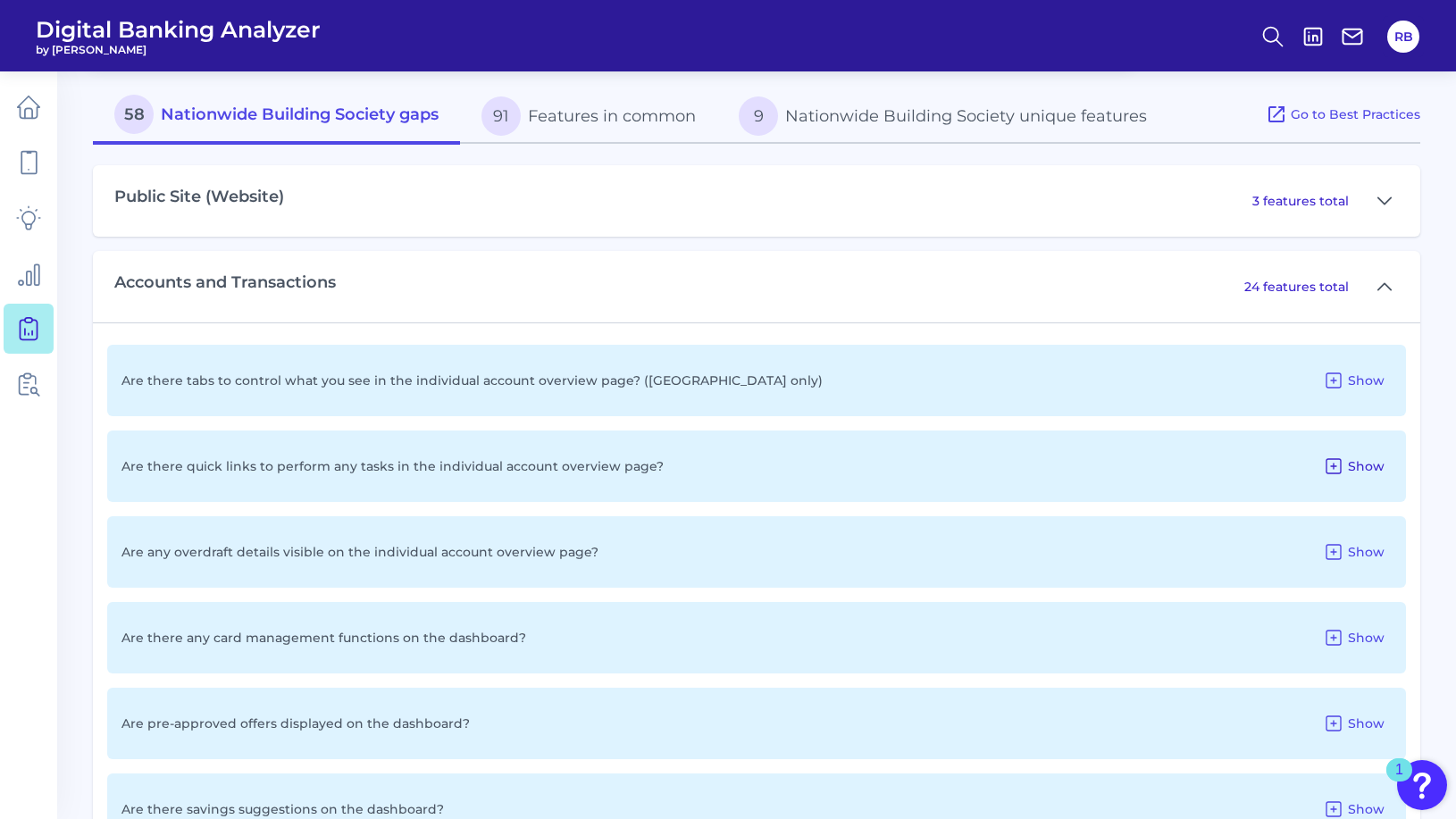
click at [1352, 466] on span "Show" at bounding box center [1367, 466] width 36 height 16
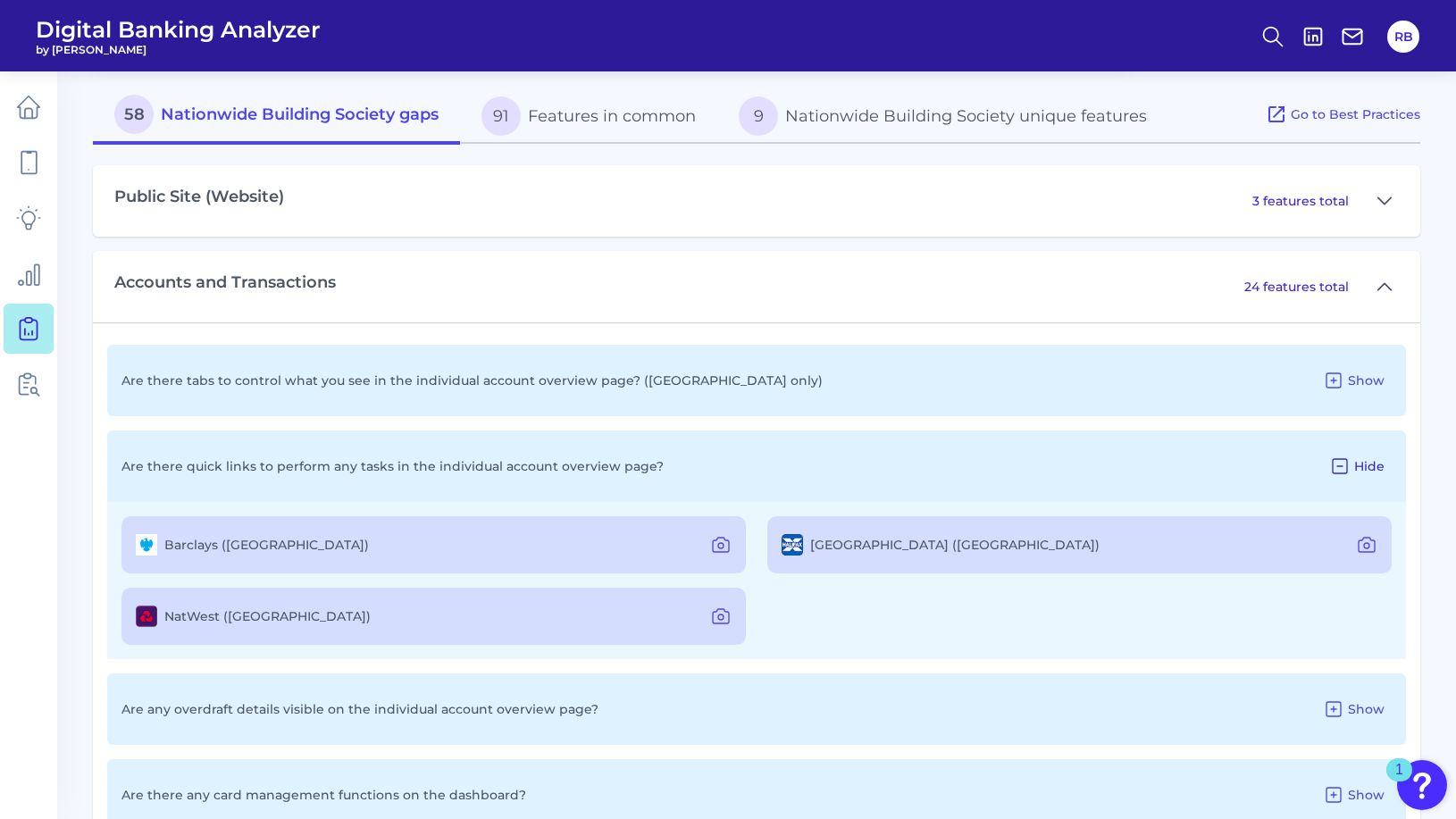
click at [1352, 466] on button "Hide" at bounding box center [1357, 466] width 70 height 29
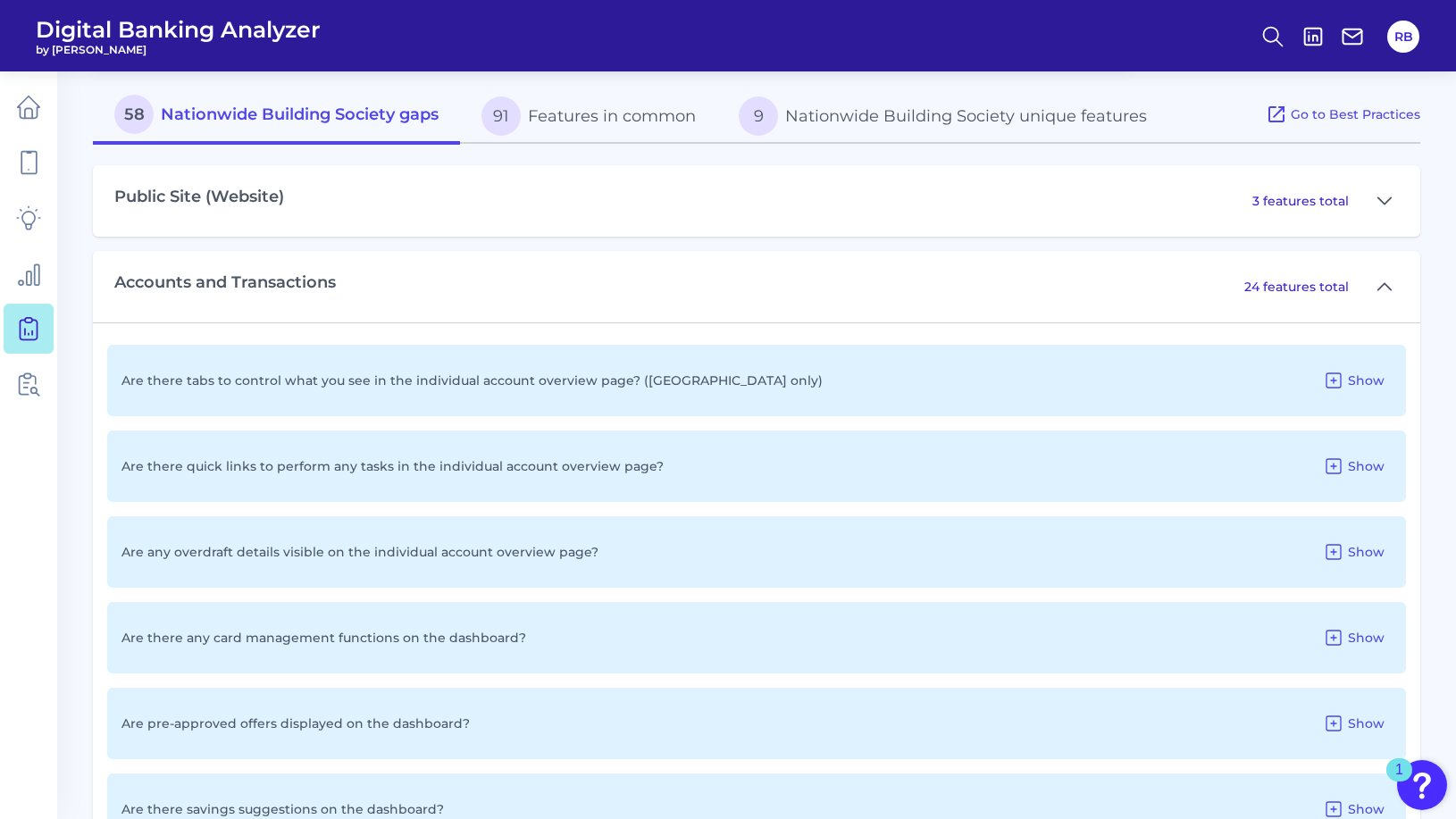
click at [1352, 466] on span "Show" at bounding box center [1367, 466] width 36 height 16
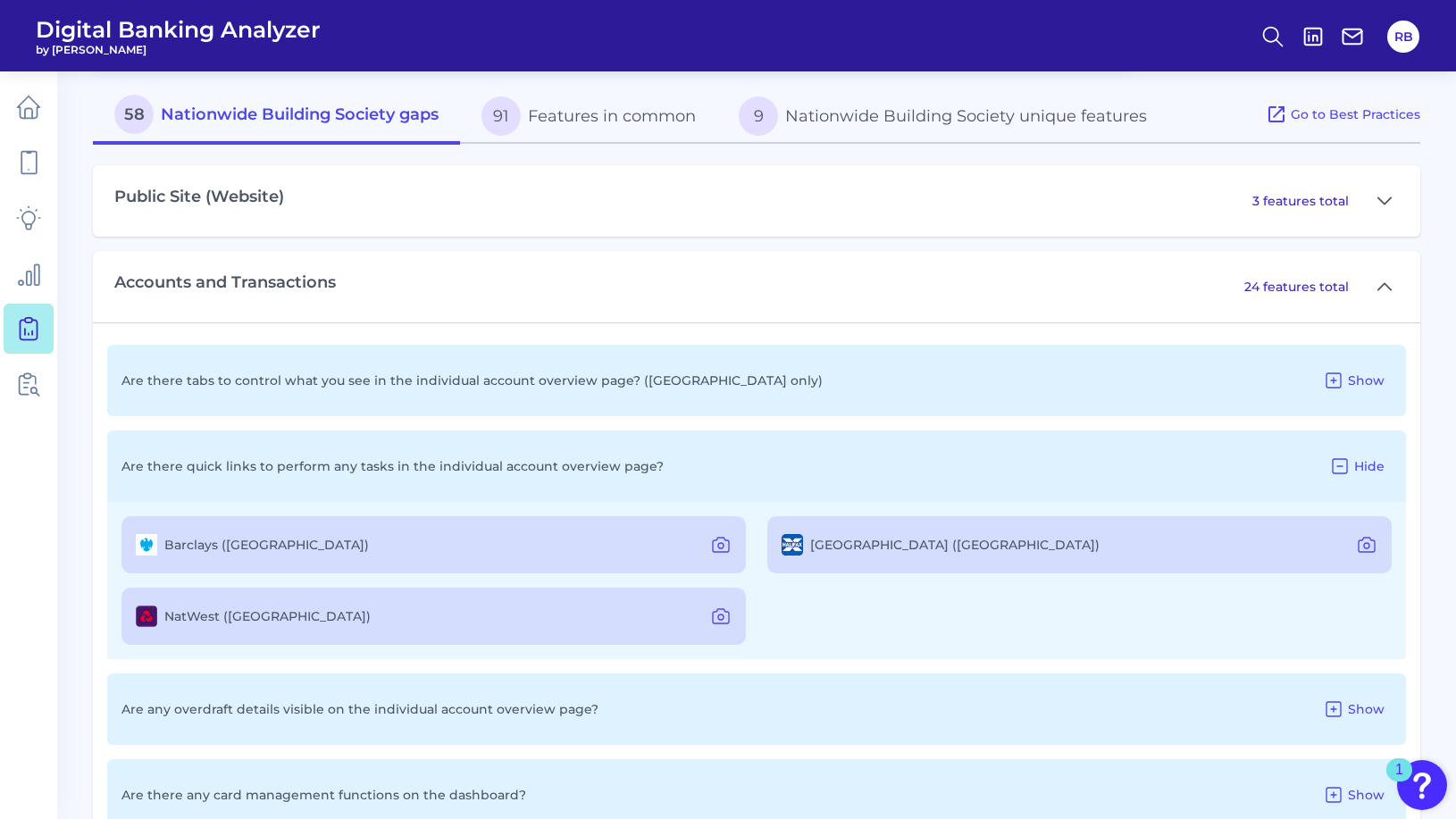
click at [1352, 466] on button "Hide" at bounding box center [1357, 466] width 70 height 29
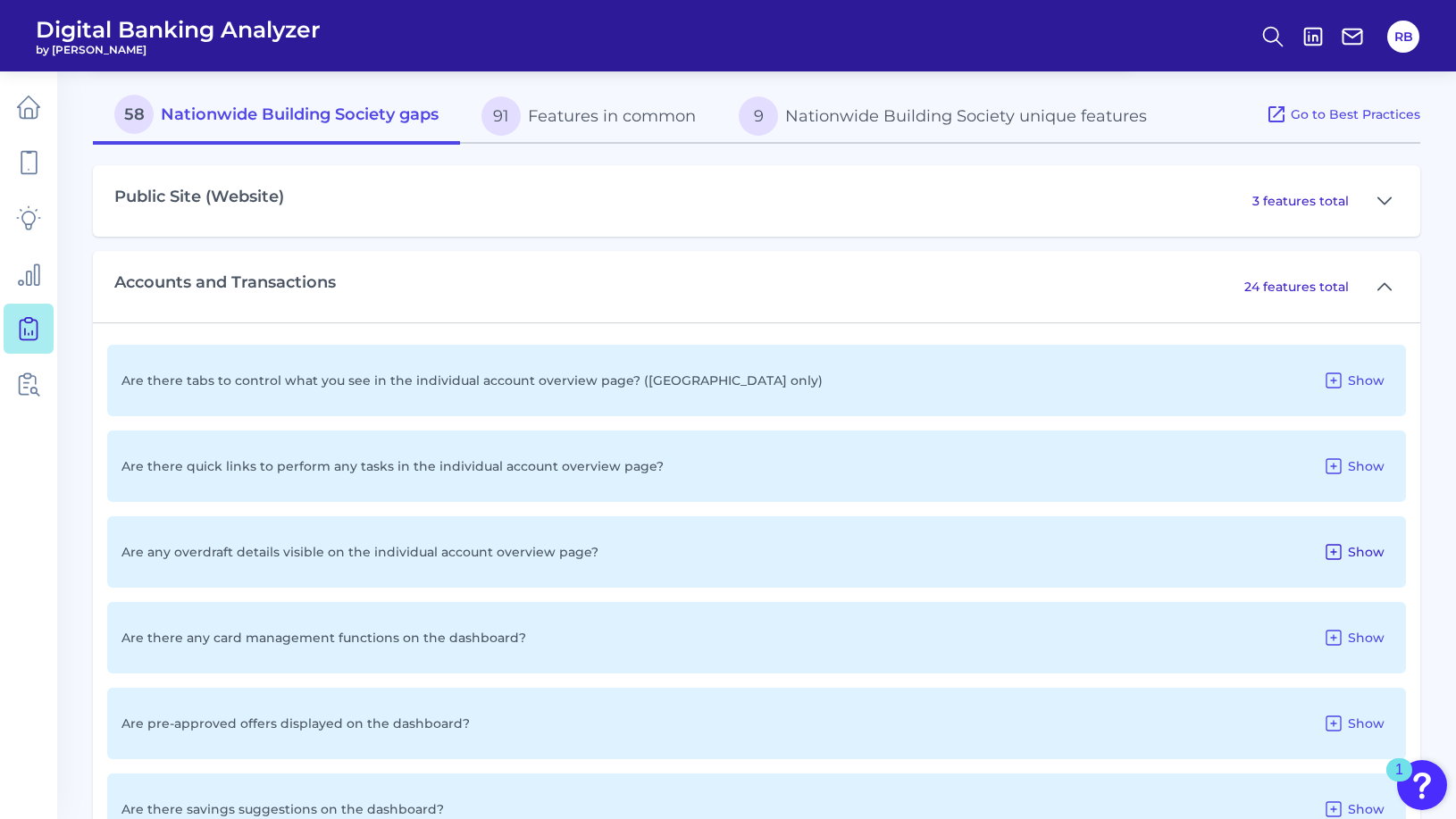
click at [1359, 554] on span "Show" at bounding box center [1367, 551] width 36 height 16
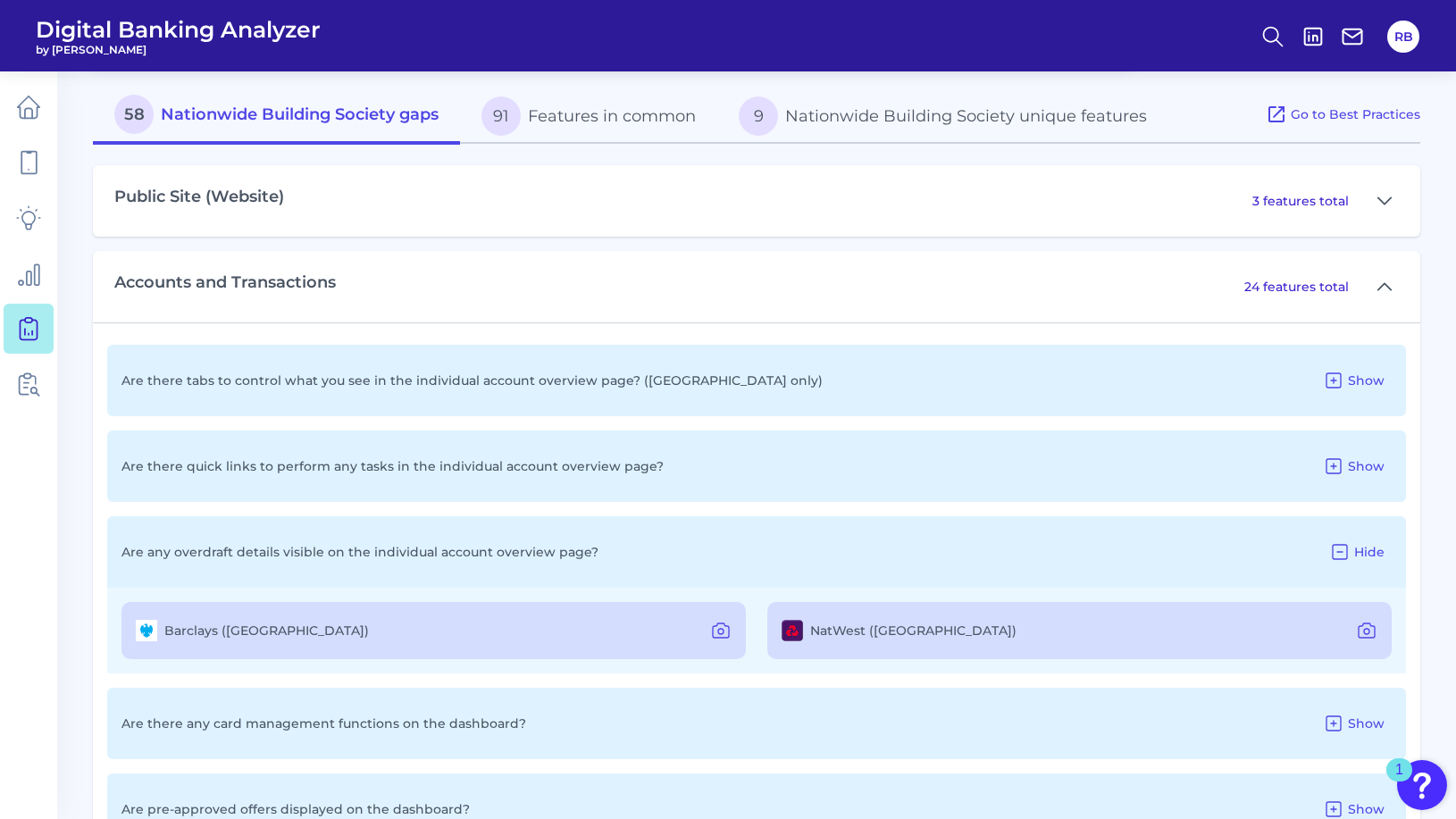
click at [1359, 554] on span "Hide" at bounding box center [1370, 551] width 31 height 16
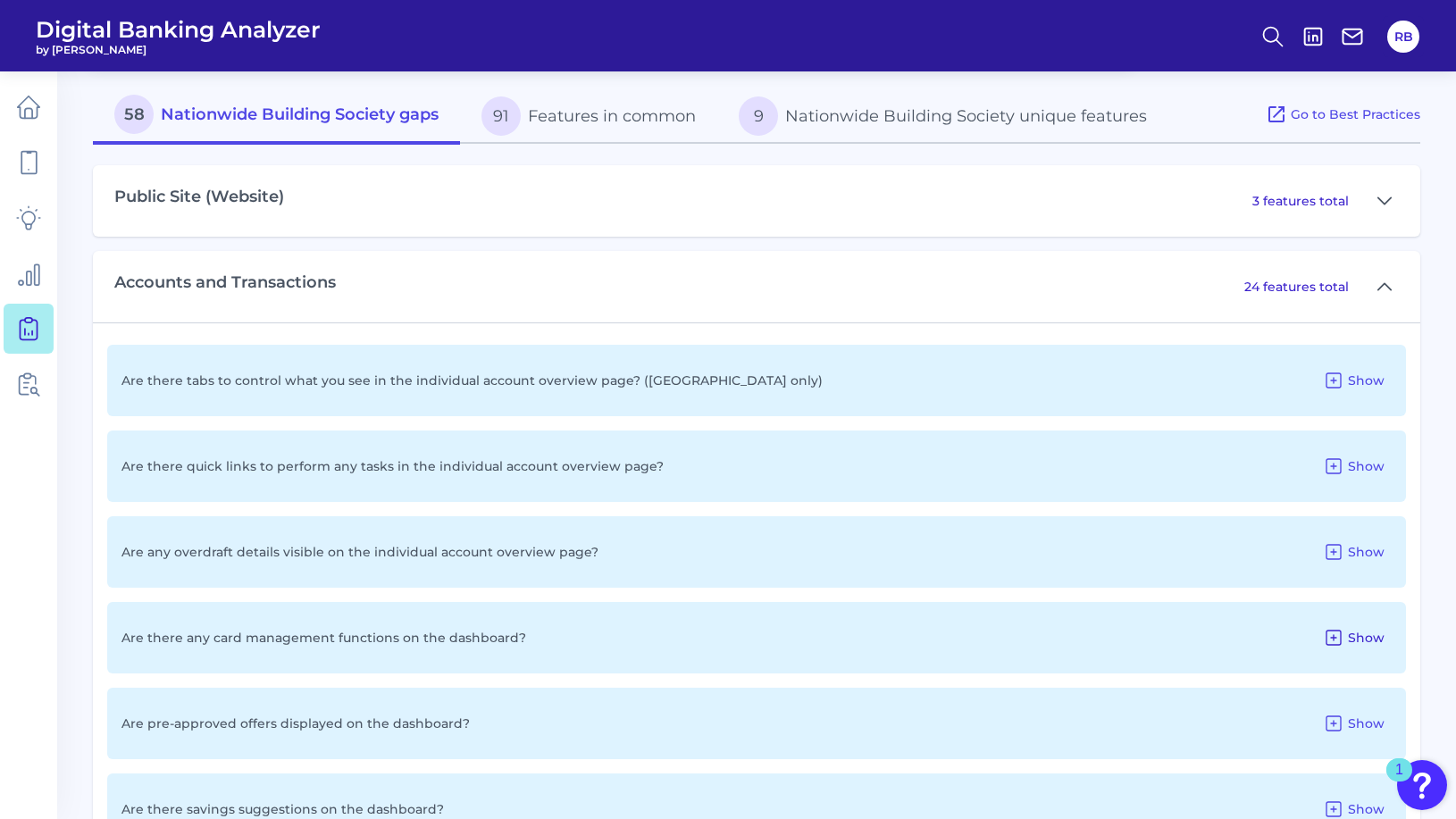
click at [1360, 645] on span "Show" at bounding box center [1367, 638] width 36 height 16
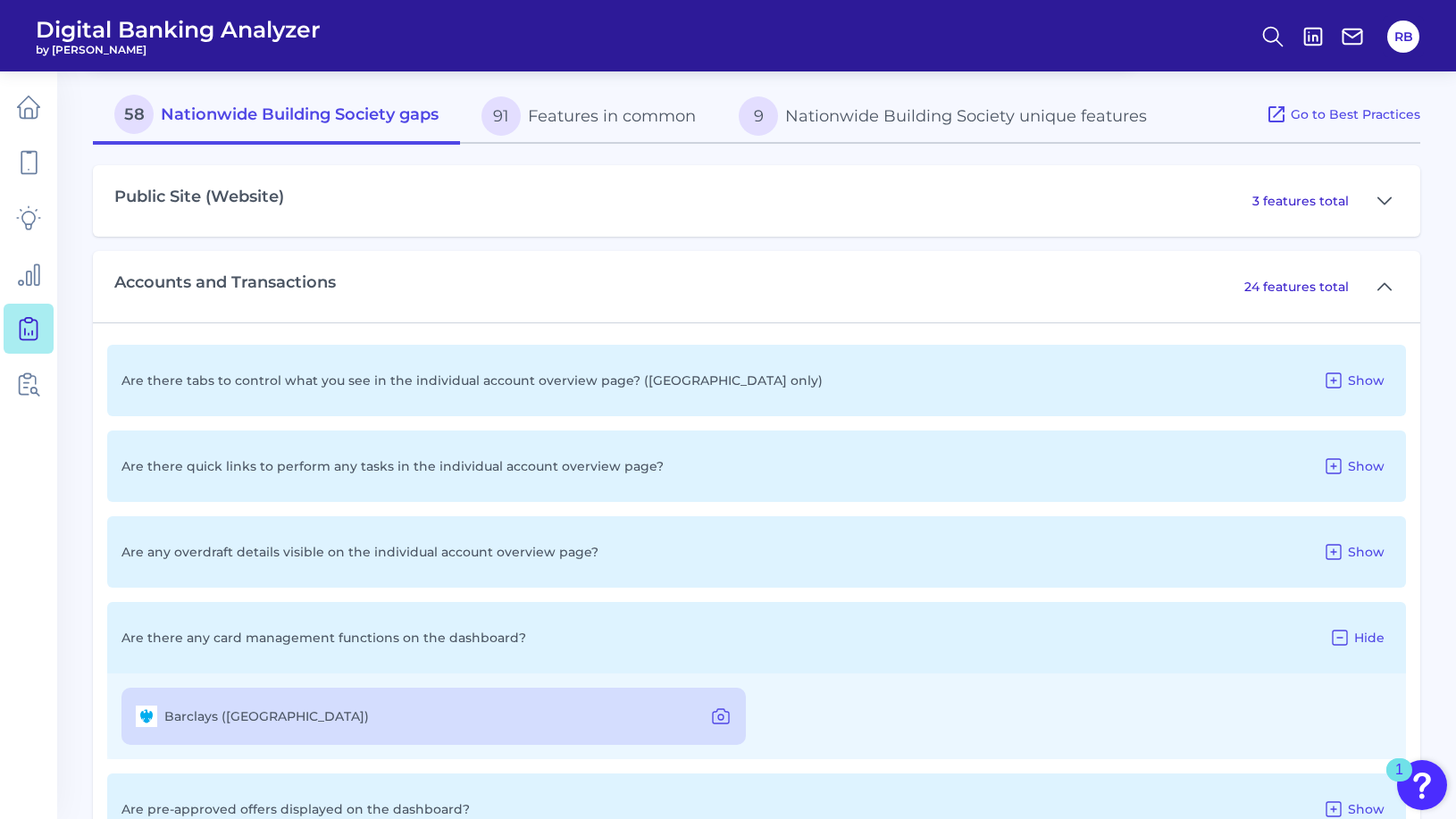
click at [1360, 645] on span "Hide" at bounding box center [1370, 638] width 31 height 16
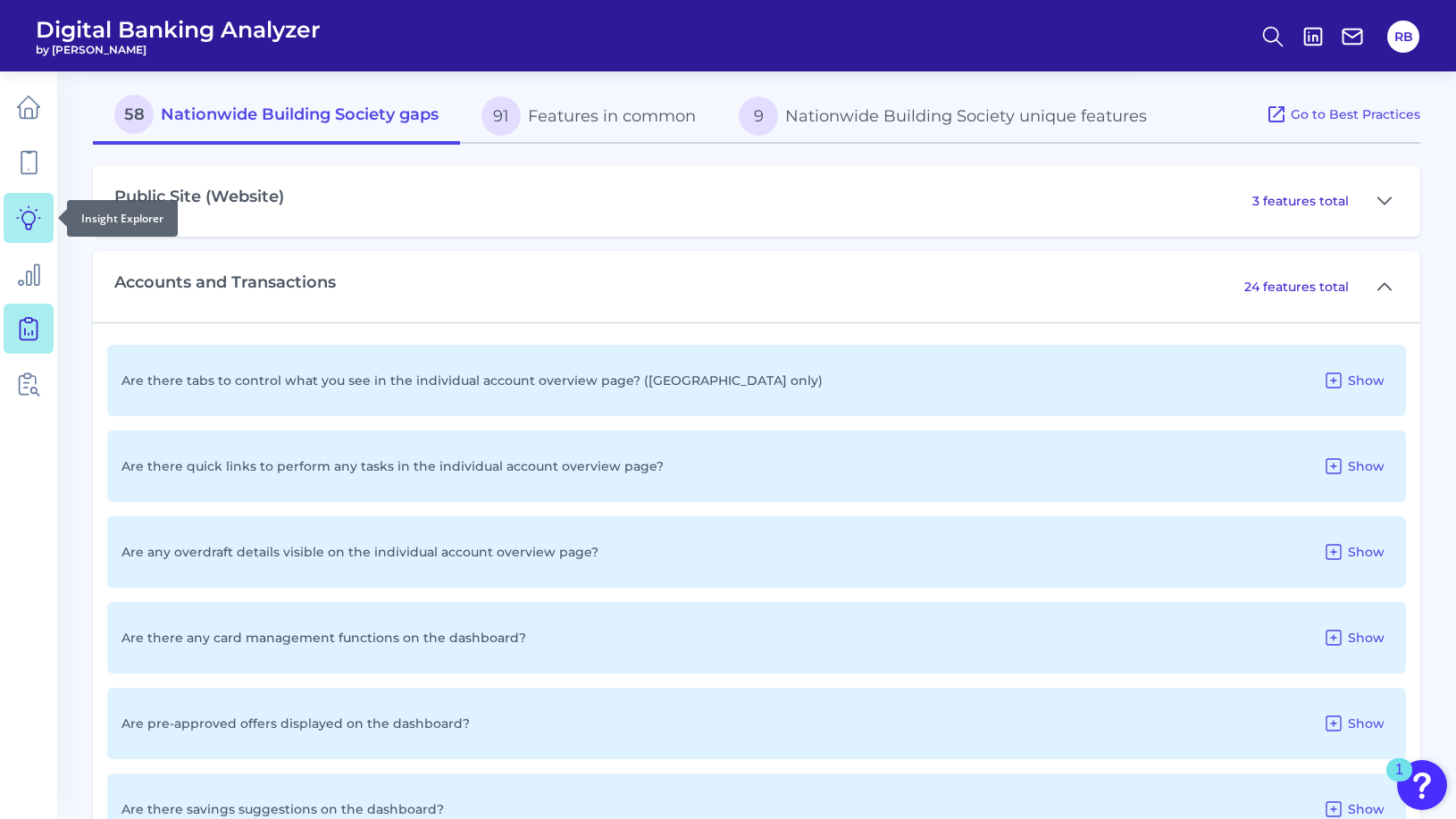
click at [33, 230] on link at bounding box center [29, 218] width 50 height 50
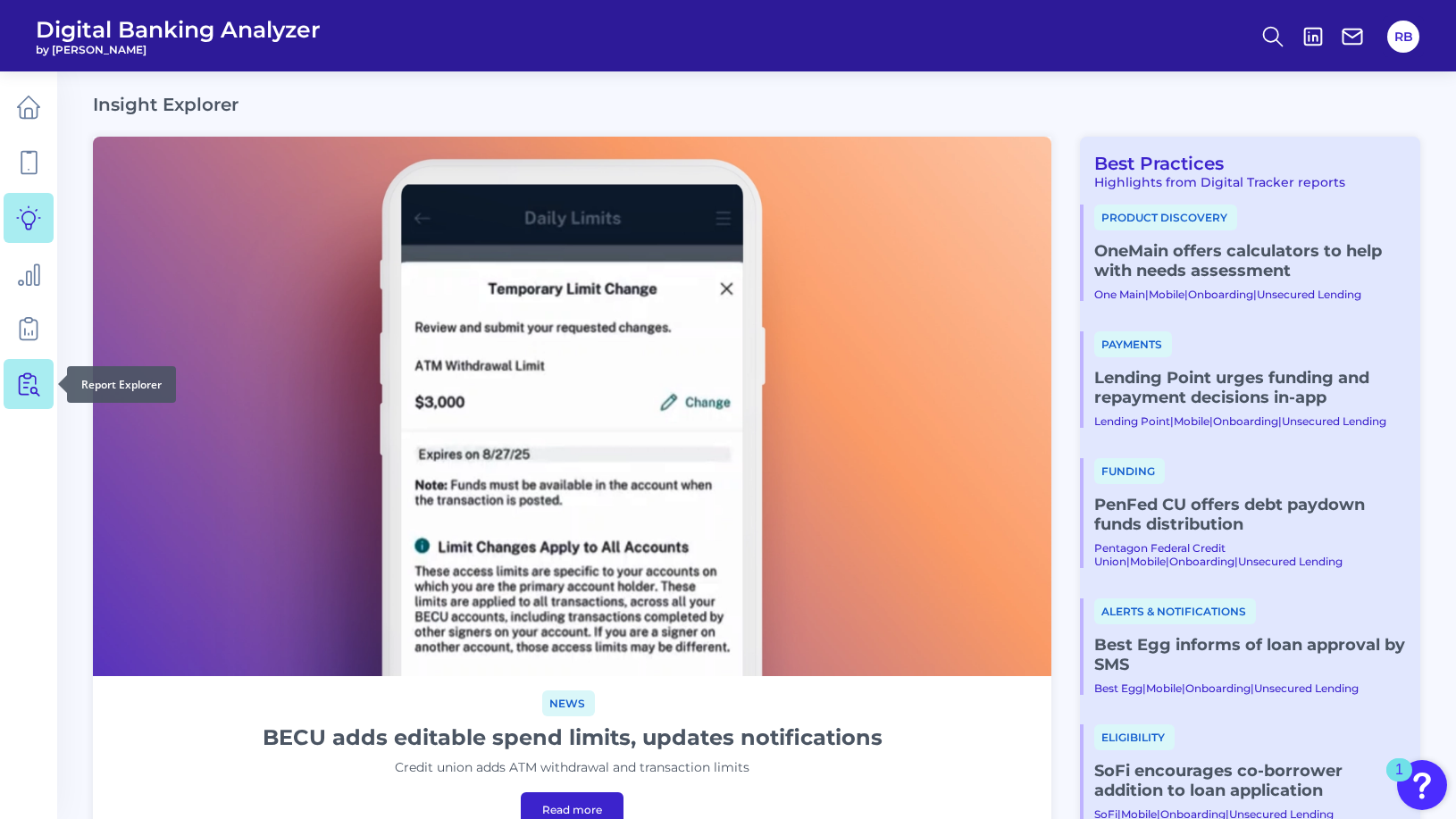
click at [40, 381] on icon at bounding box center [29, 385] width 25 height 25
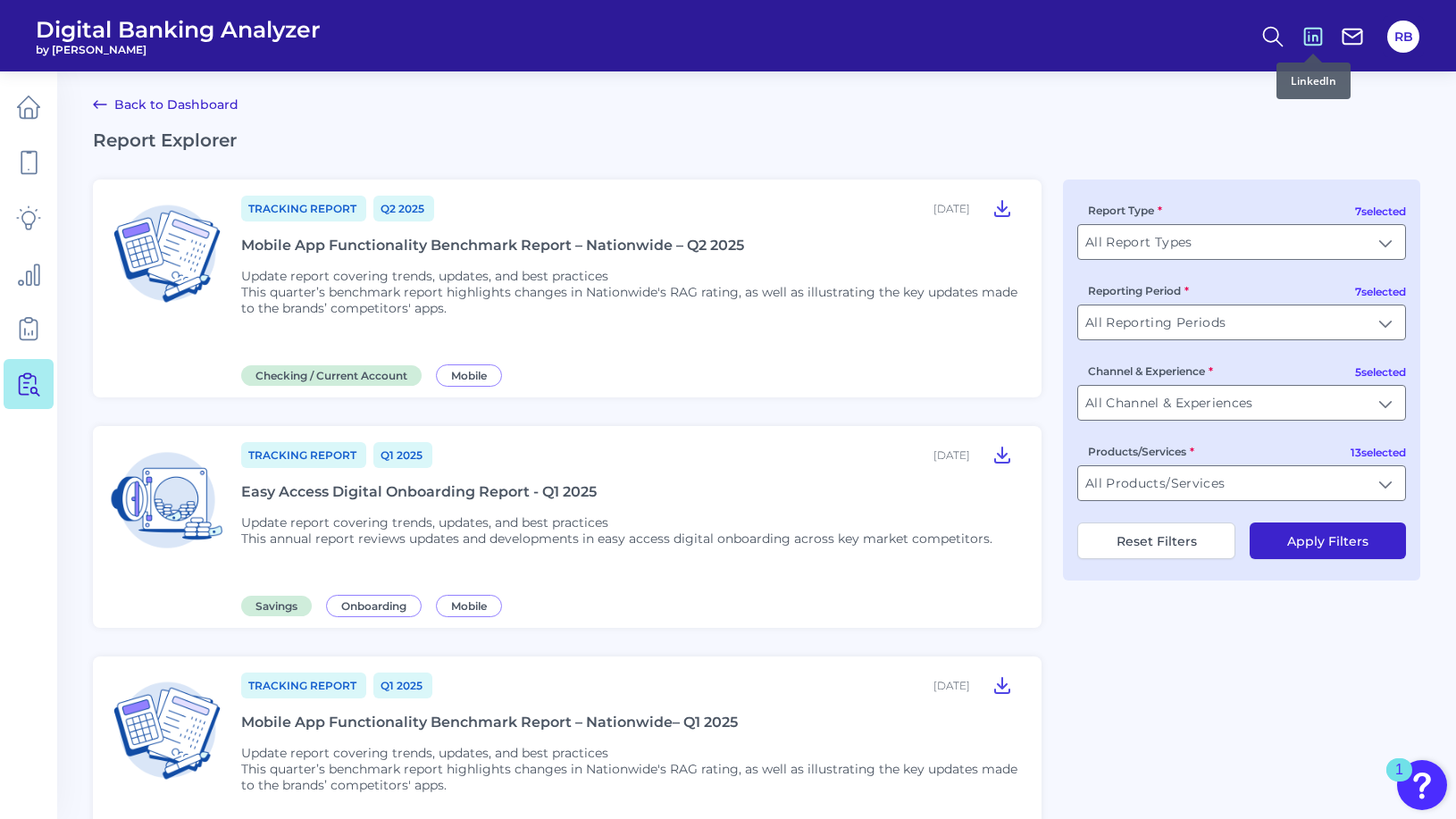
click at [1309, 35] on icon at bounding box center [1314, 36] width 17 height 17
click at [1400, 36] on button "RB" at bounding box center [1404, 36] width 33 height 33
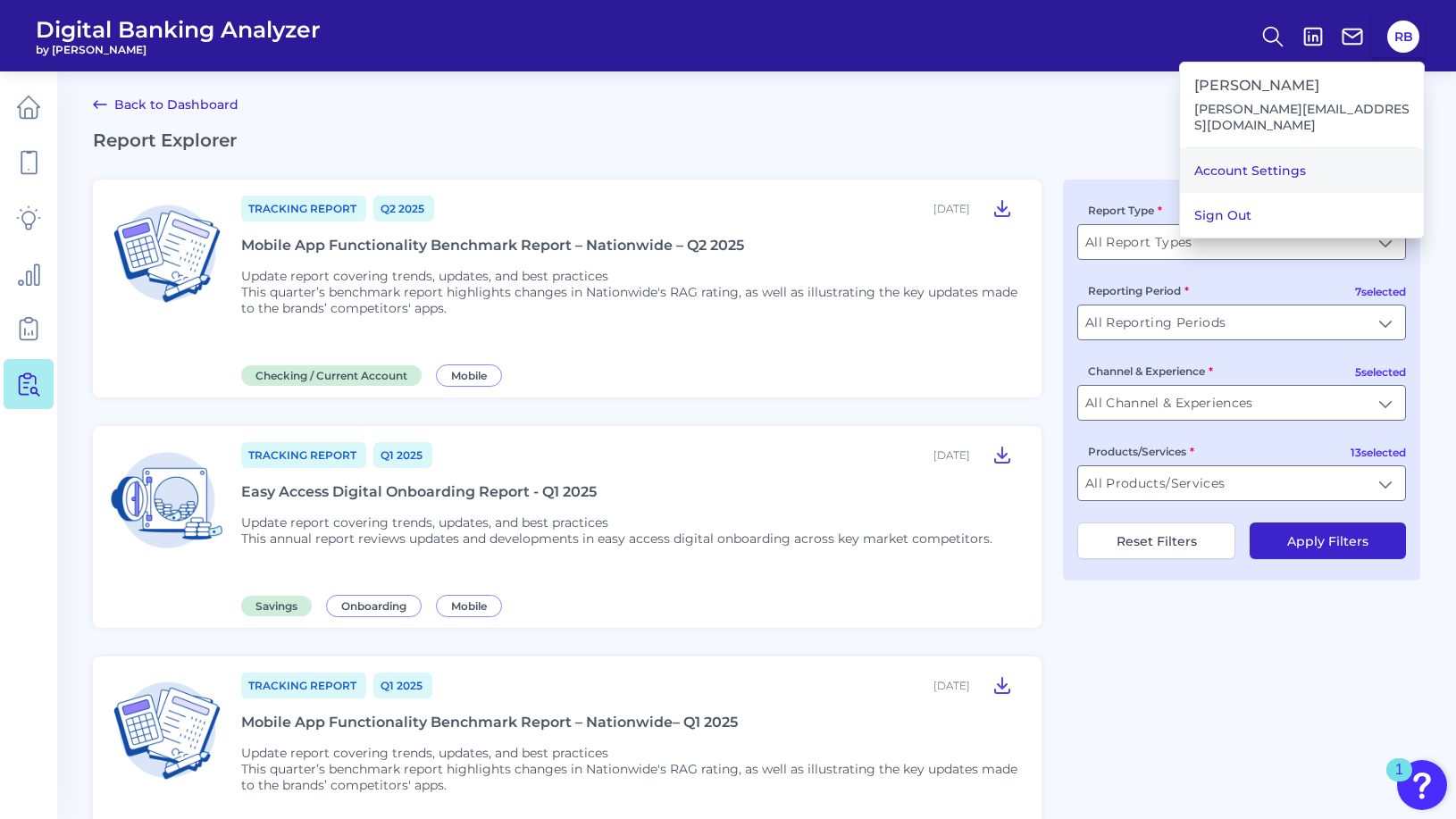
click at [1272, 159] on link "Account Settings" at bounding box center [1303, 171] width 244 height 45
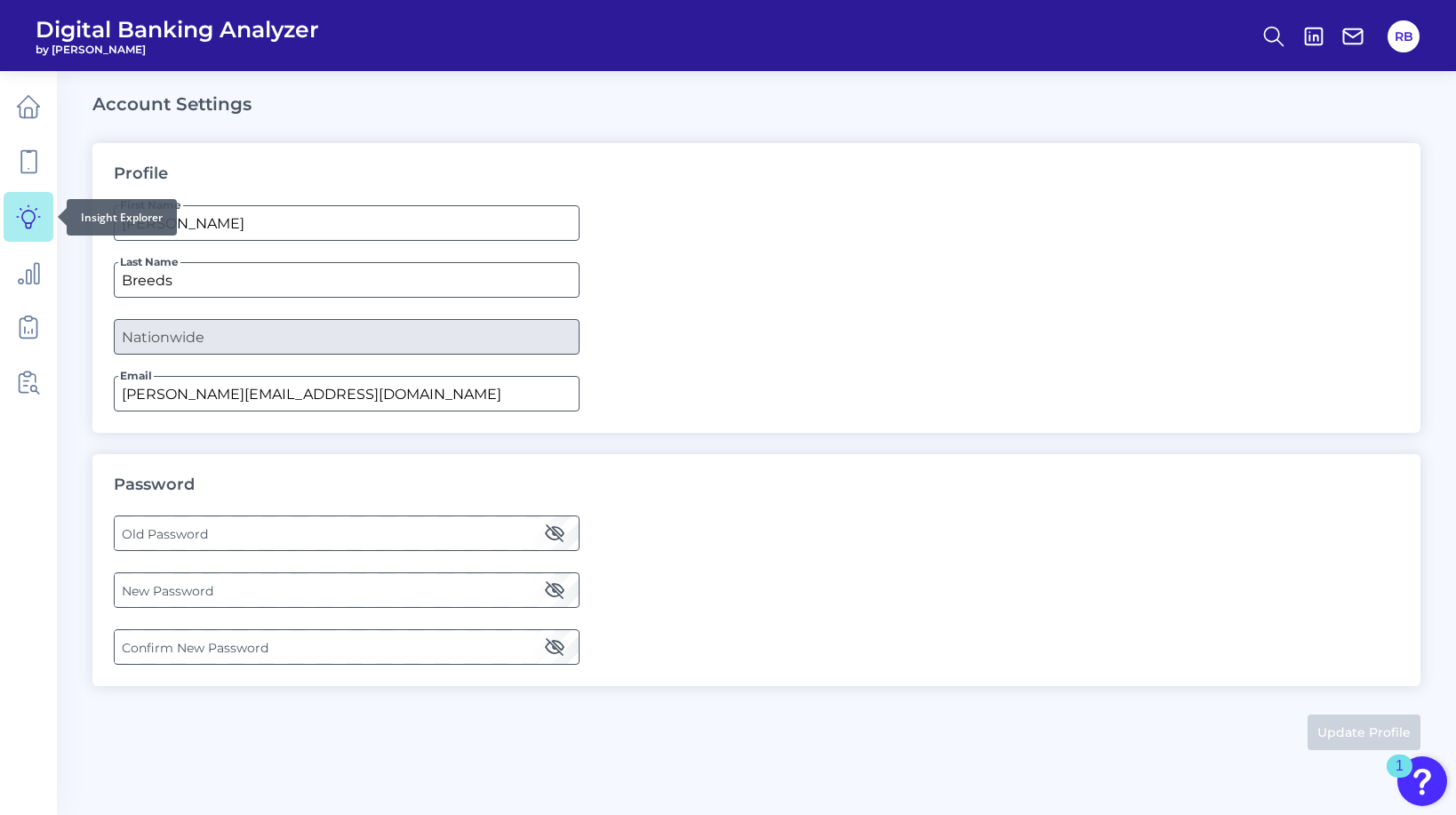
click at [29, 233] on link at bounding box center [29, 217] width 50 height 50
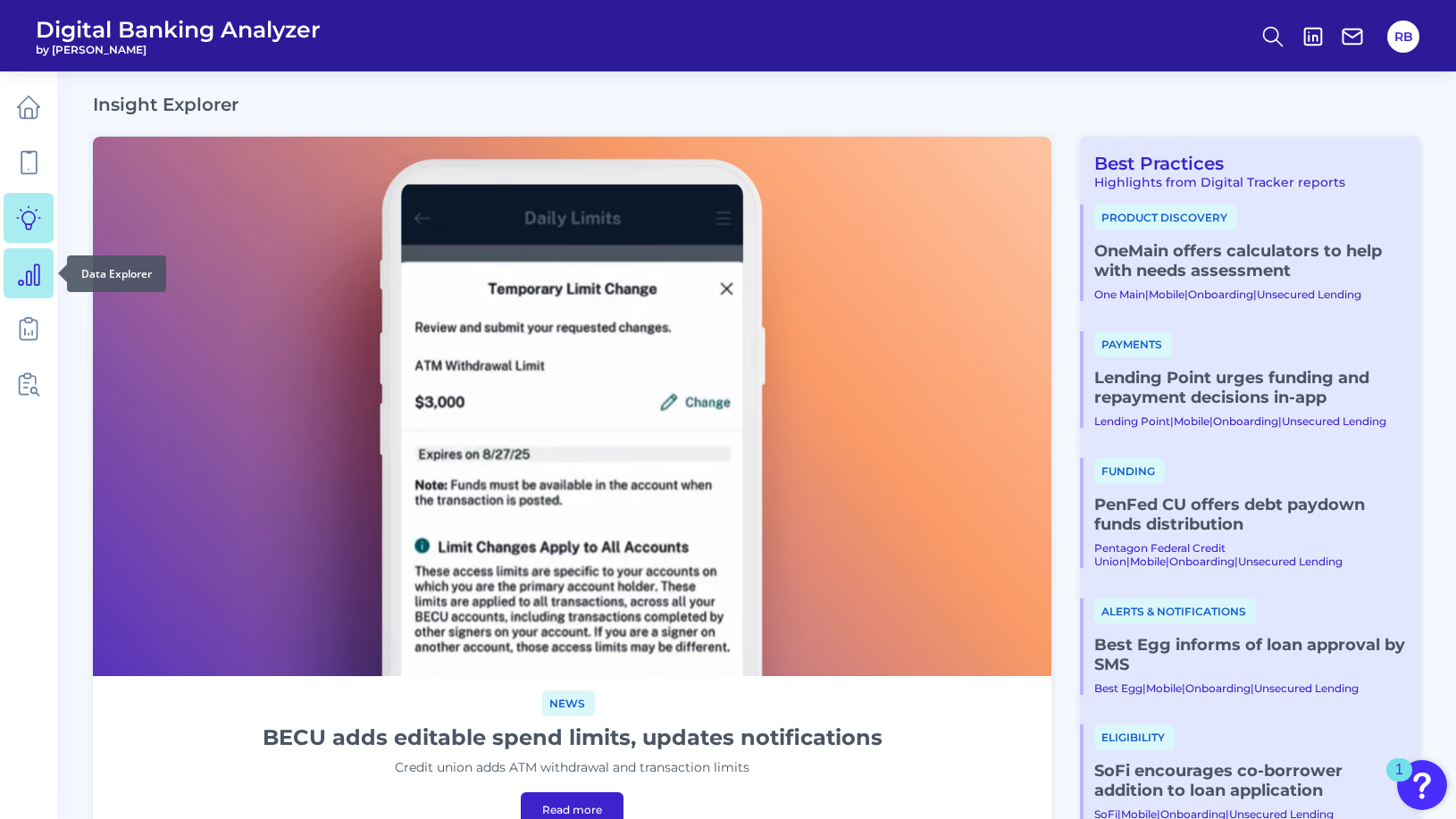
click at [31, 278] on icon at bounding box center [29, 274] width 20 height 20
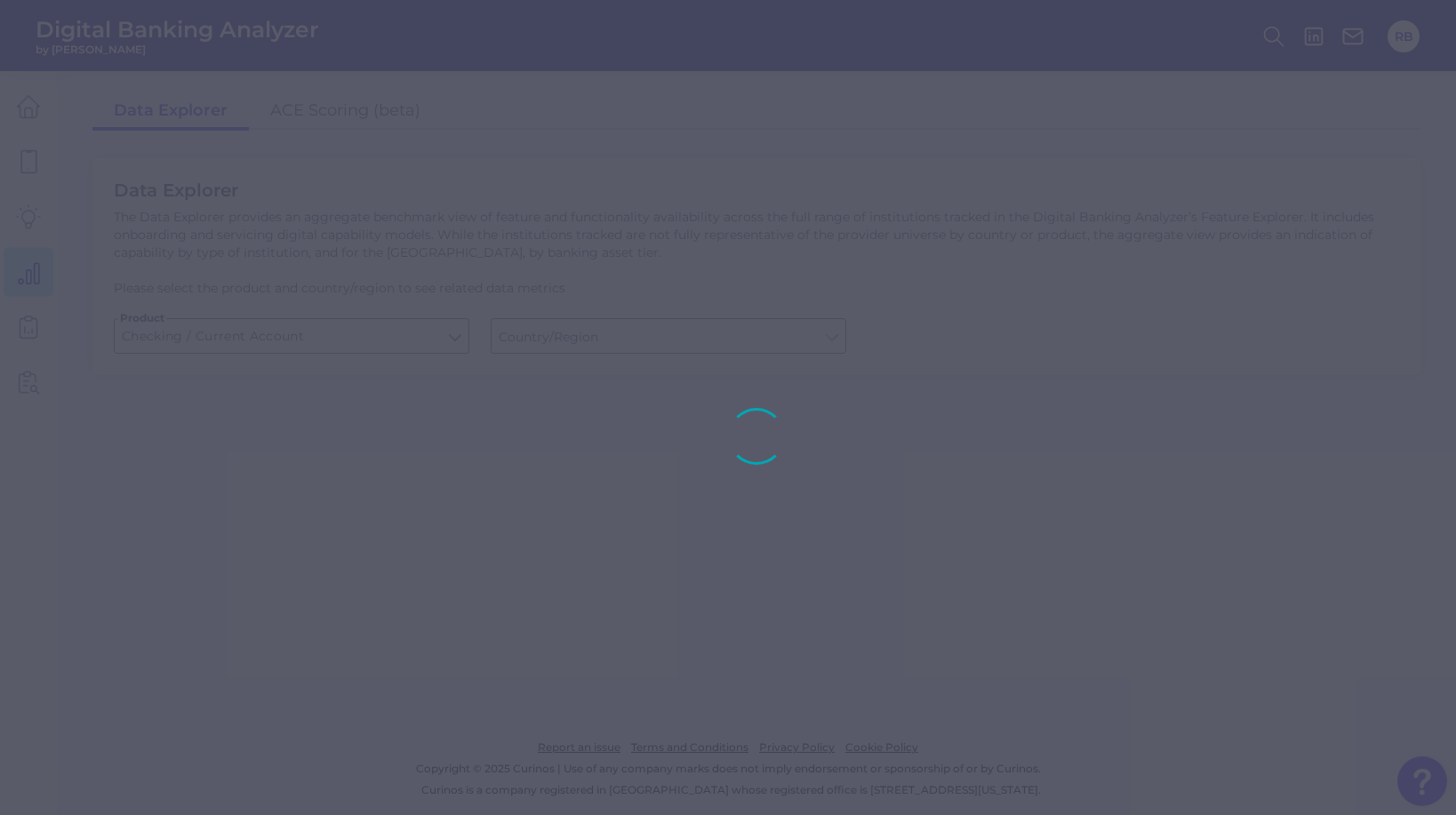
type input "[GEOGRAPHIC_DATA]"
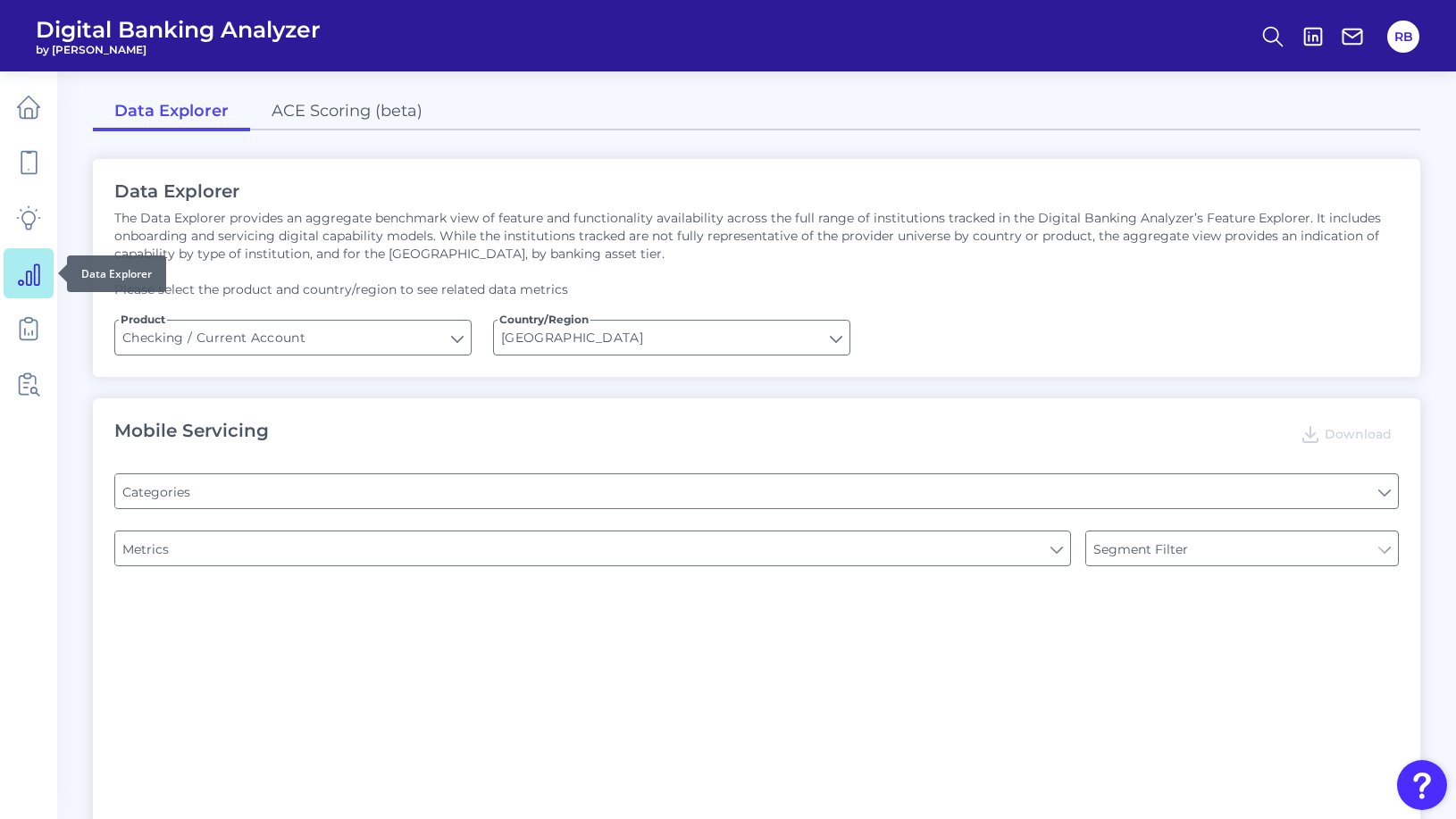
type input "Type of Institution"
type input "Channel"
type input "Pre-login Features"
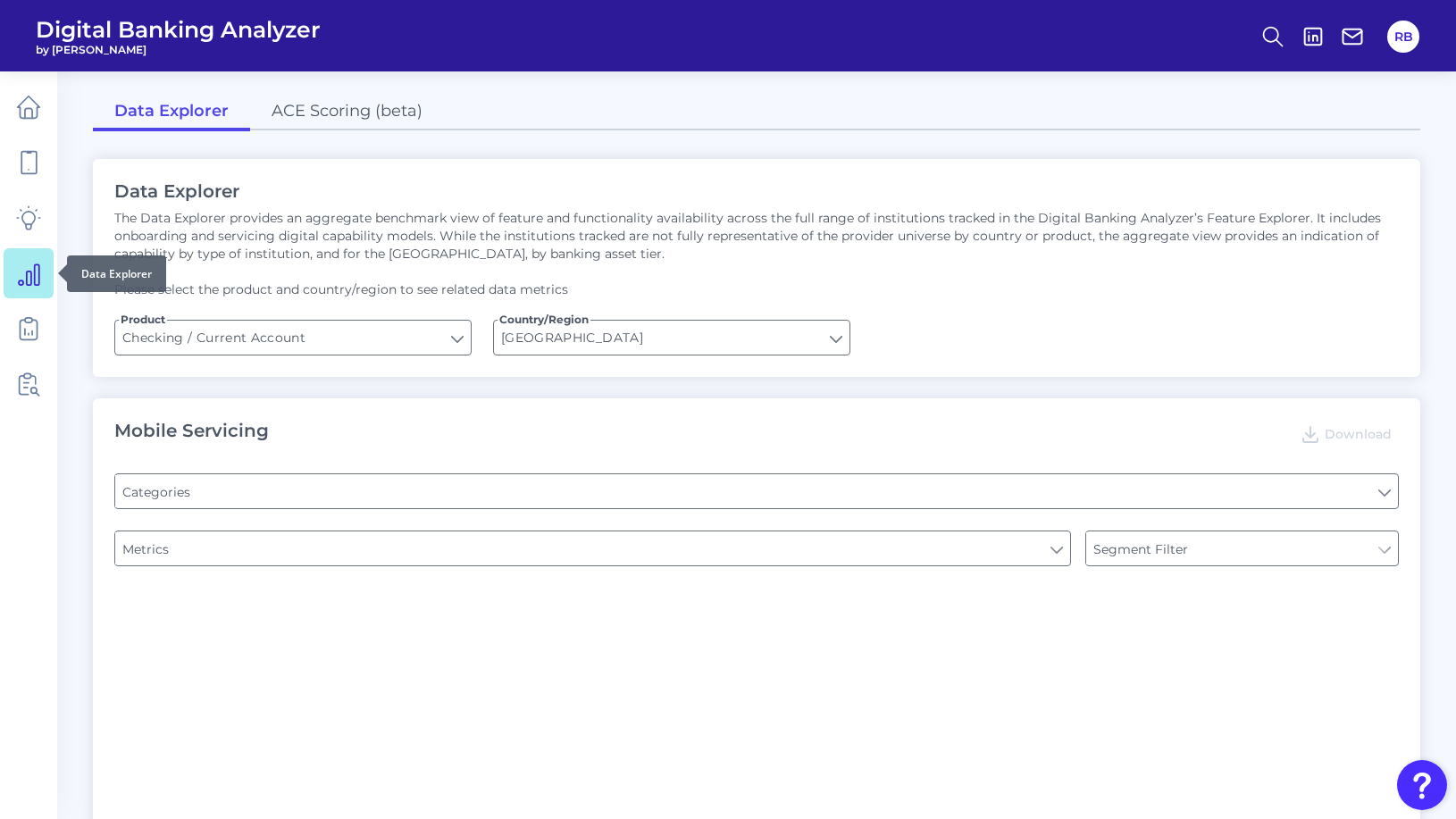
type input "Online Banking Registration"
type input "Upon opening the app are users immediately prompted to use Touch/Face ID to log…"
type input "END-TO-END JOURNEY: Can you apply for the PRODUCT as a new to brand customer on…"
type input "Can you register for online banking?"
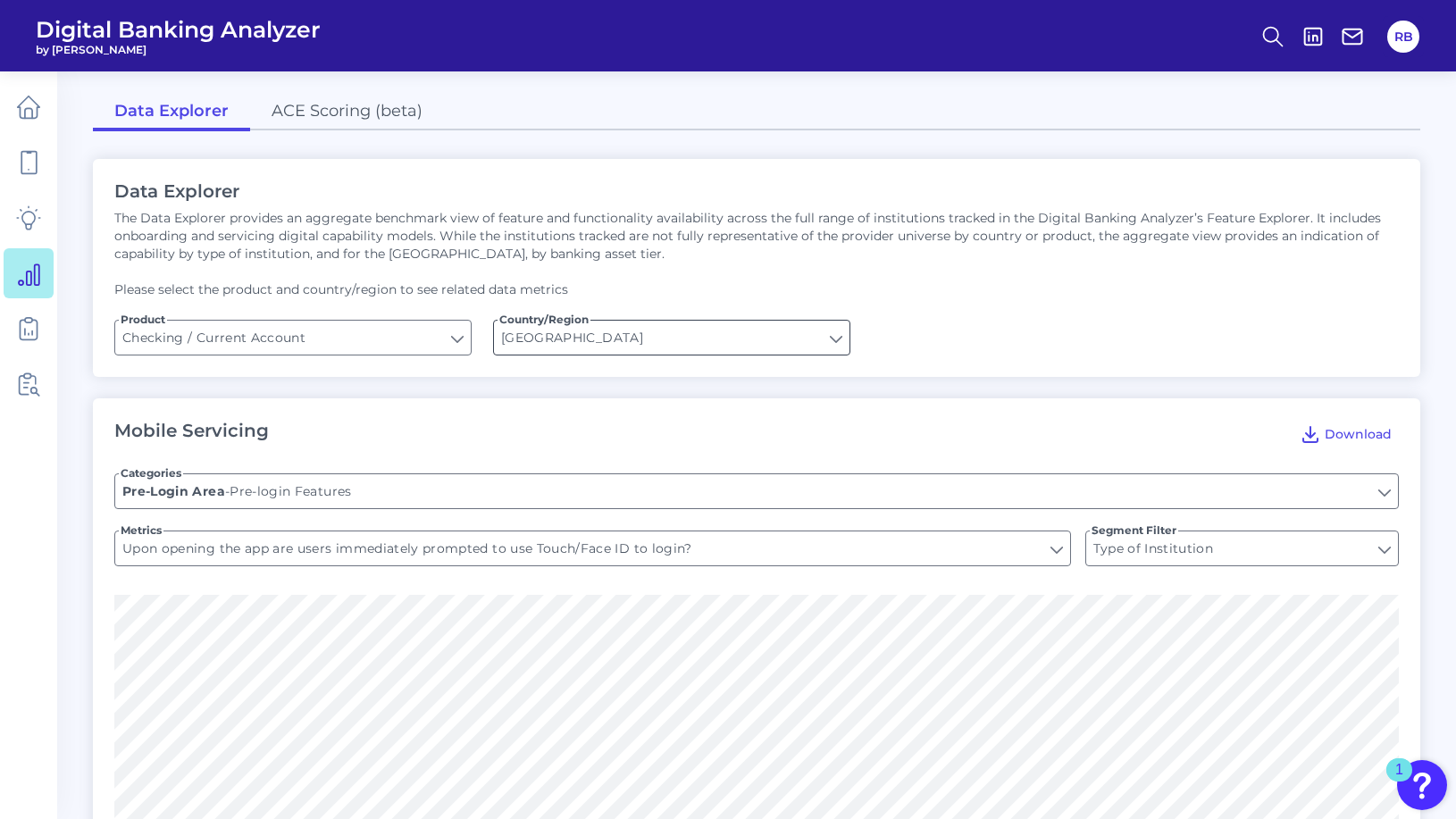
click at [800, 339] on input "[GEOGRAPHIC_DATA]" at bounding box center [671, 337] width 356 height 34
click at [941, 328] on form "Product Checking / Current Account Checking / Current Account Country/Region [G…" at bounding box center [757, 337] width 1285 height 35
click at [43, 166] on link at bounding box center [29, 162] width 50 height 50
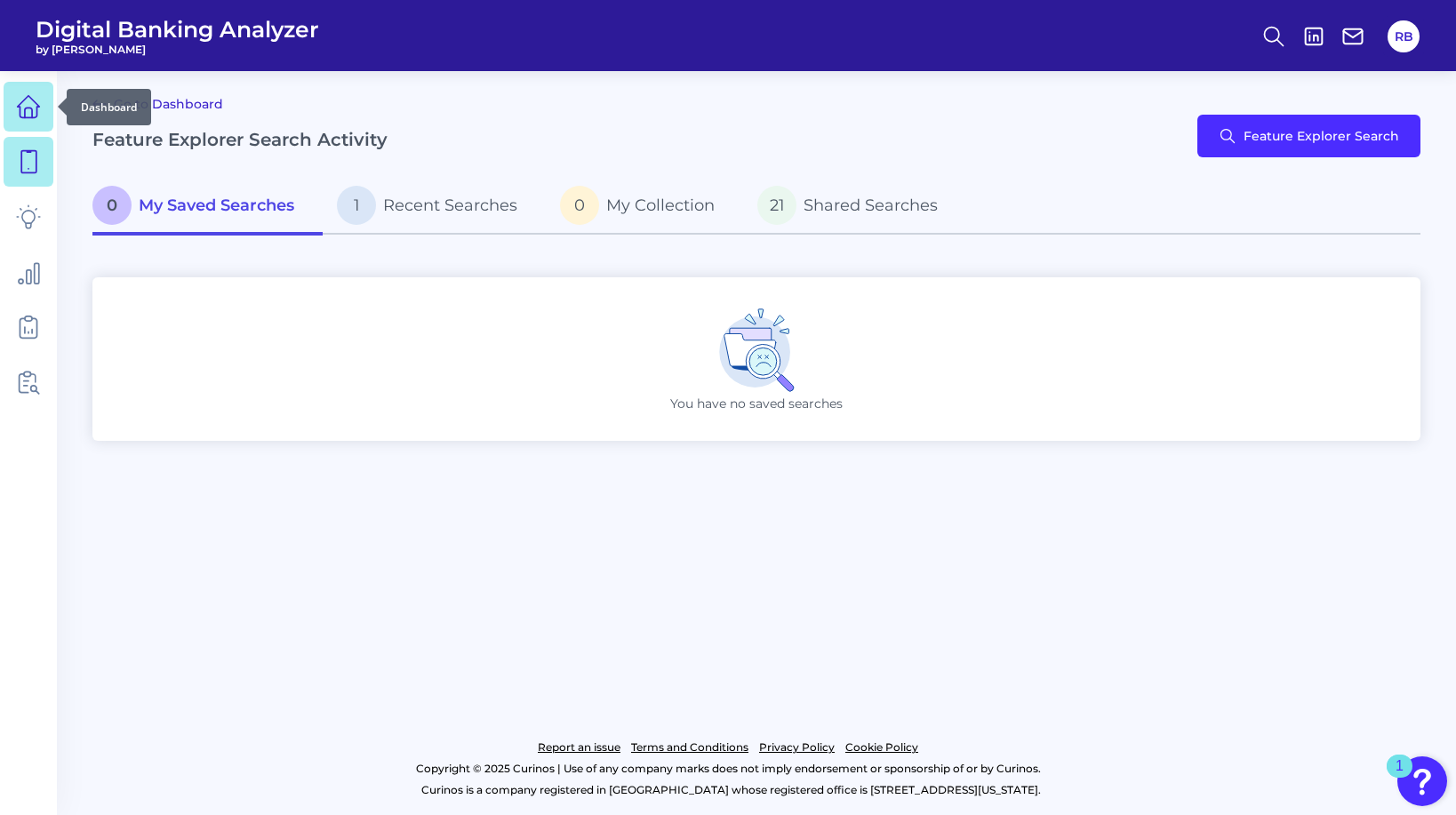
click at [26, 105] on icon at bounding box center [29, 107] width 25 height 25
